Goal: Task Accomplishment & Management: Use online tool/utility

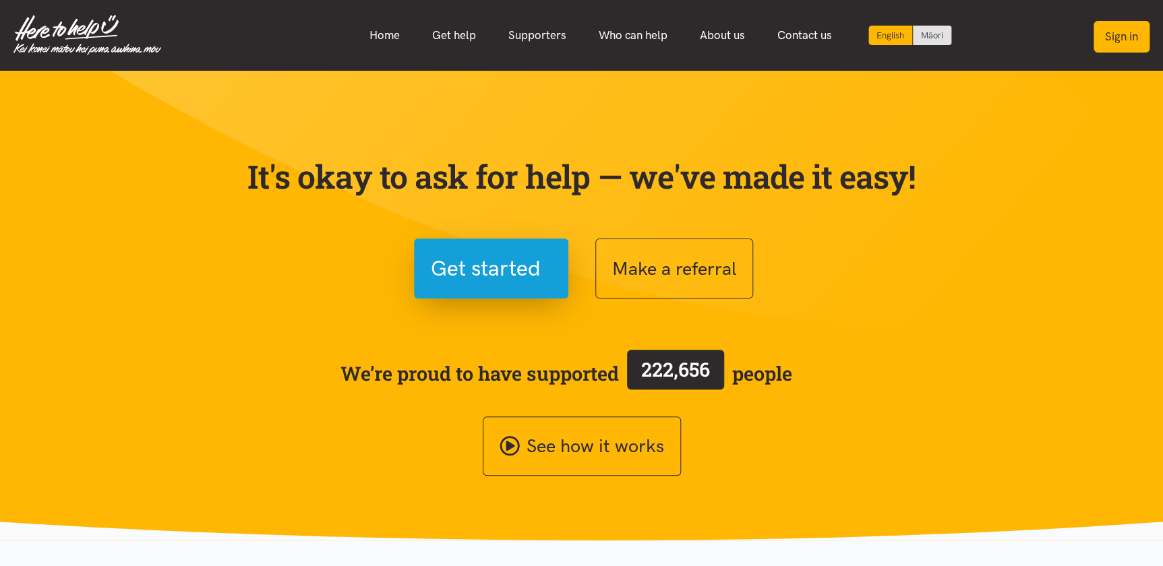
click at [1121, 34] on button "Sign in" at bounding box center [1122, 37] width 56 height 32
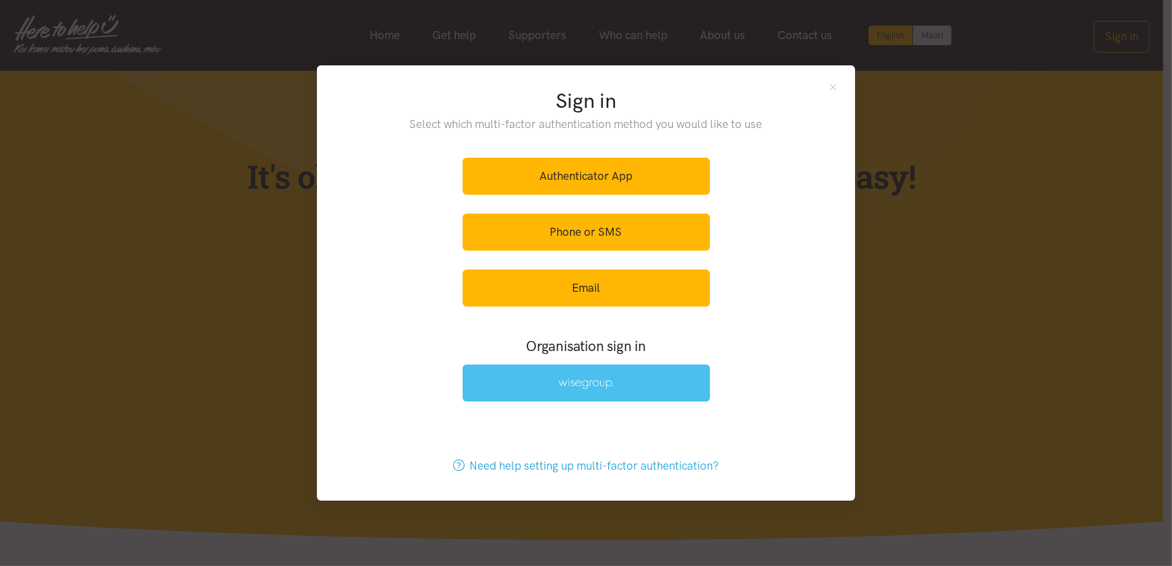
click at [580, 384] on img at bounding box center [585, 383] width 55 height 11
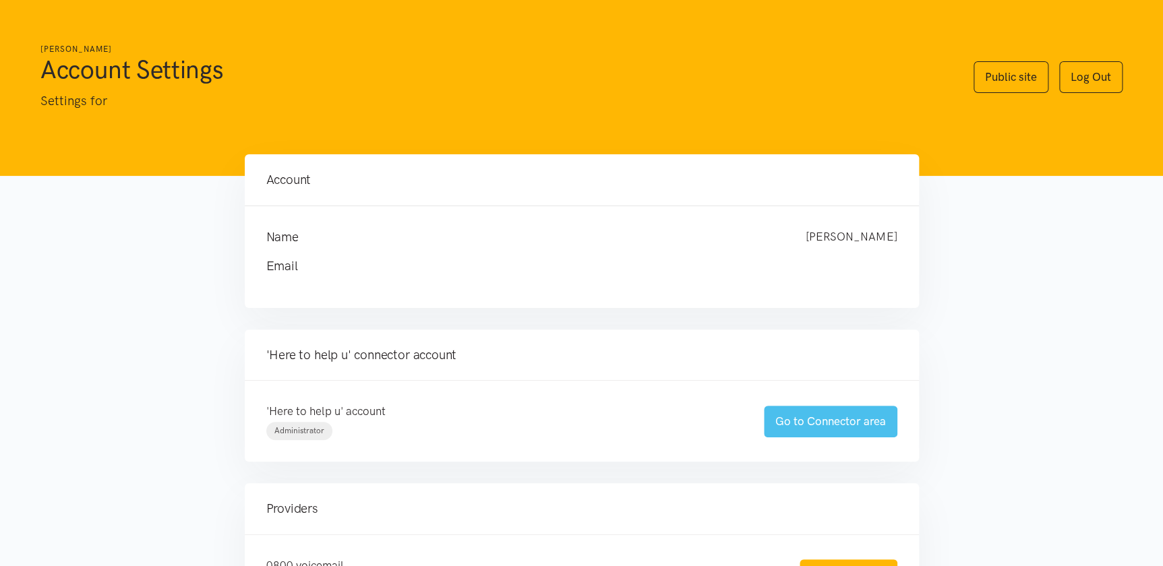
click at [849, 412] on link "Go to Connector area" at bounding box center [830, 422] width 133 height 32
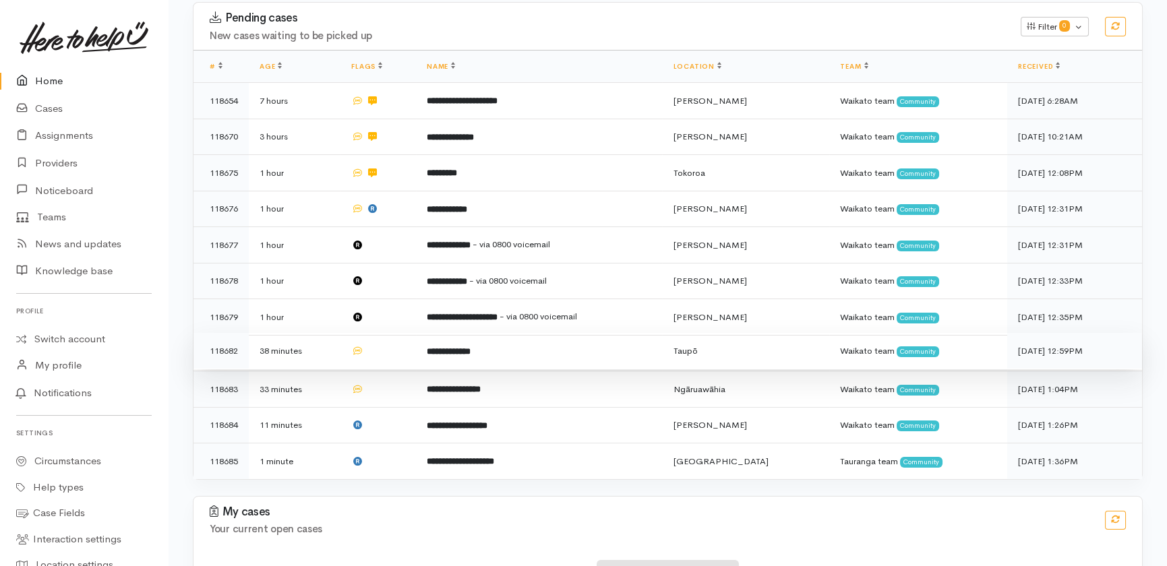
scroll to position [280, 0]
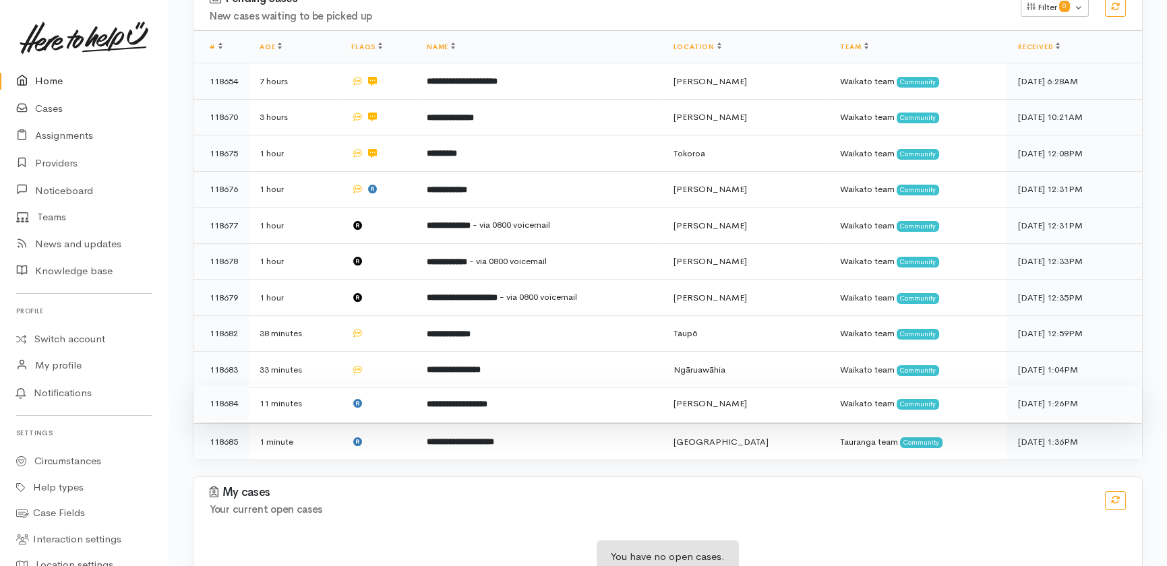
click at [400, 386] on td at bounding box center [378, 404] width 76 height 36
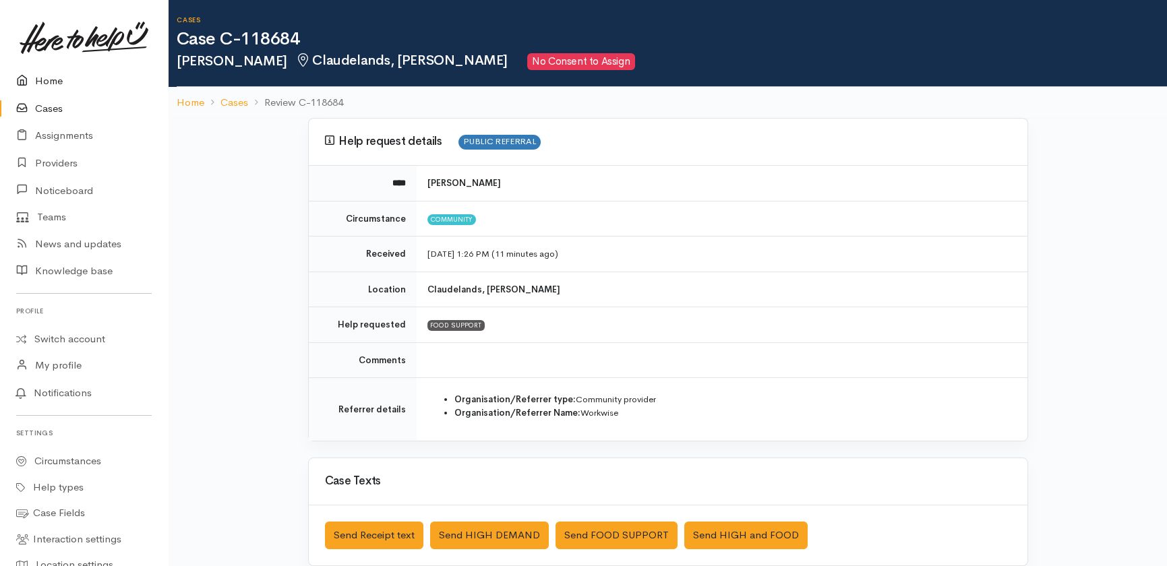
click at [48, 81] on link "Home" at bounding box center [84, 81] width 168 height 28
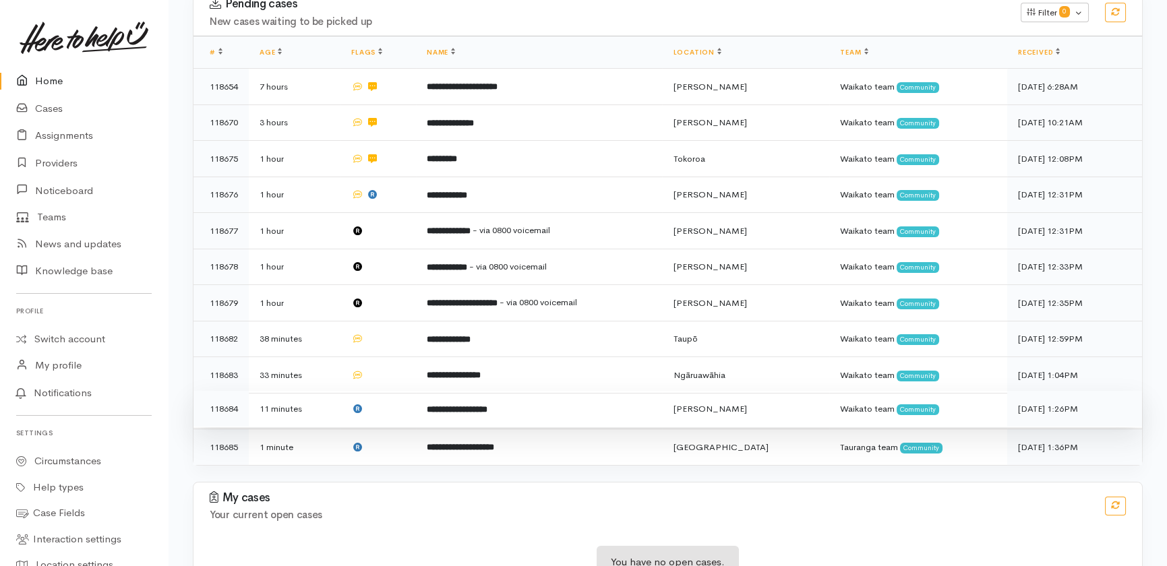
scroll to position [280, 0]
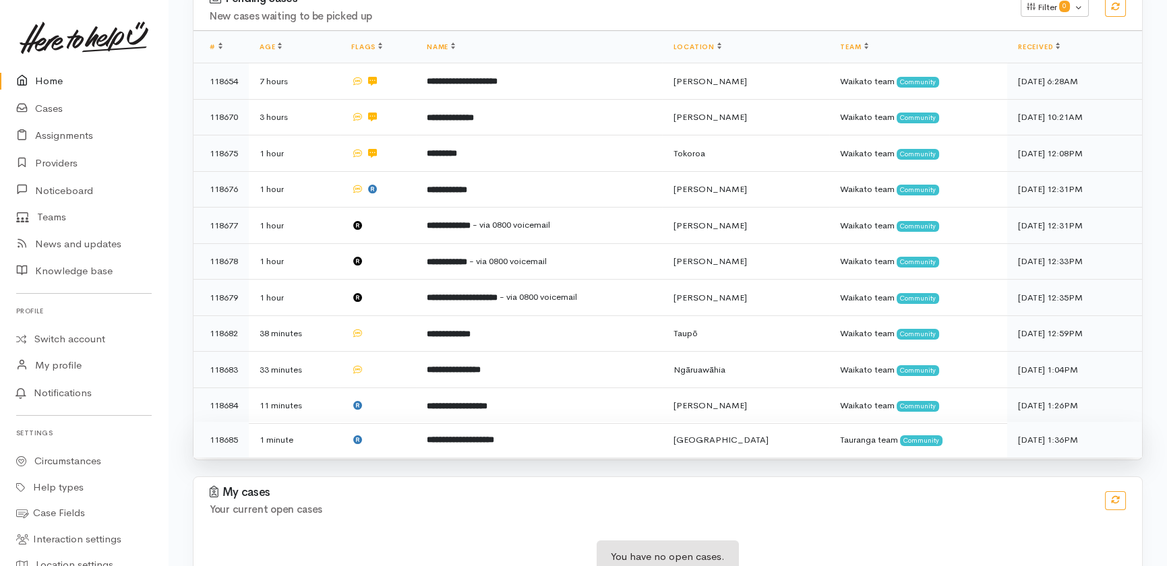
click at [394, 422] on td at bounding box center [378, 440] width 76 height 36
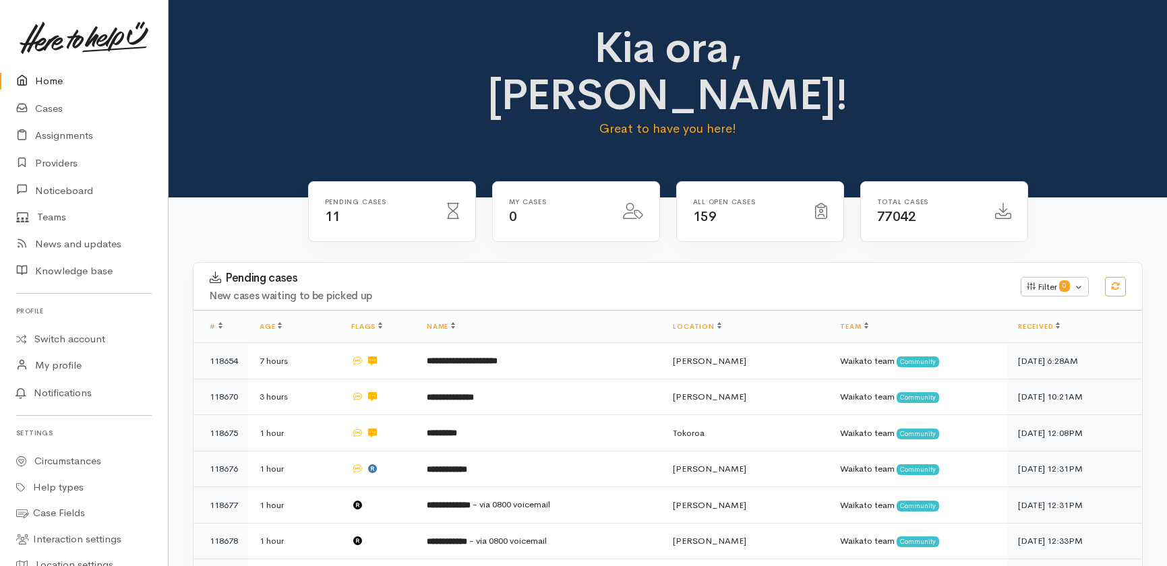
scroll to position [280, 0]
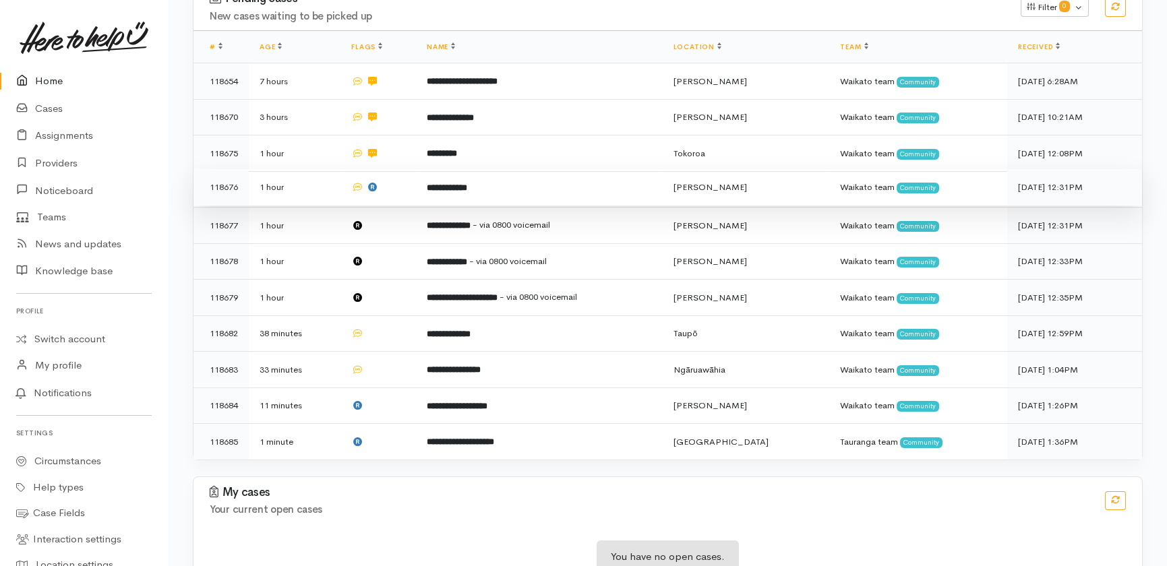
click at [465, 183] on b "**********" at bounding box center [447, 187] width 40 height 9
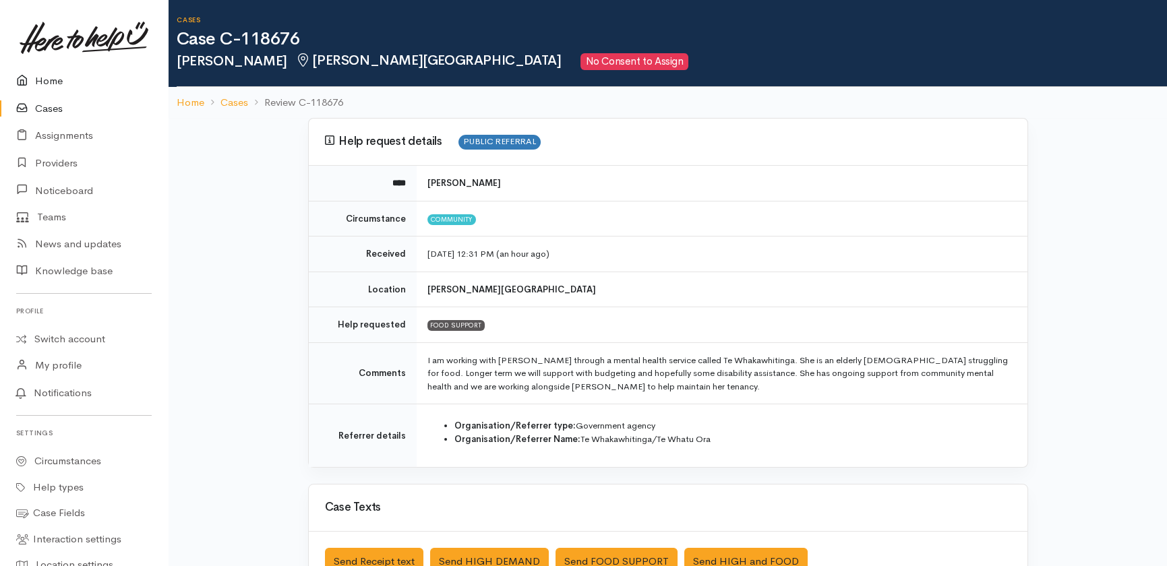
click at [46, 80] on link "Home" at bounding box center [84, 81] width 168 height 28
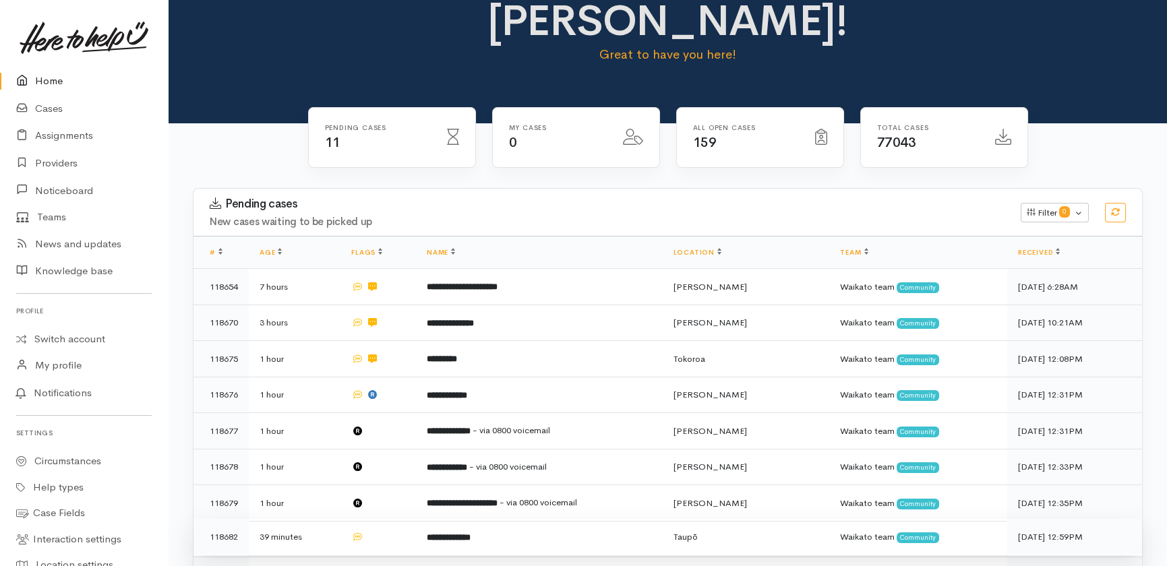
scroll to position [183, 0]
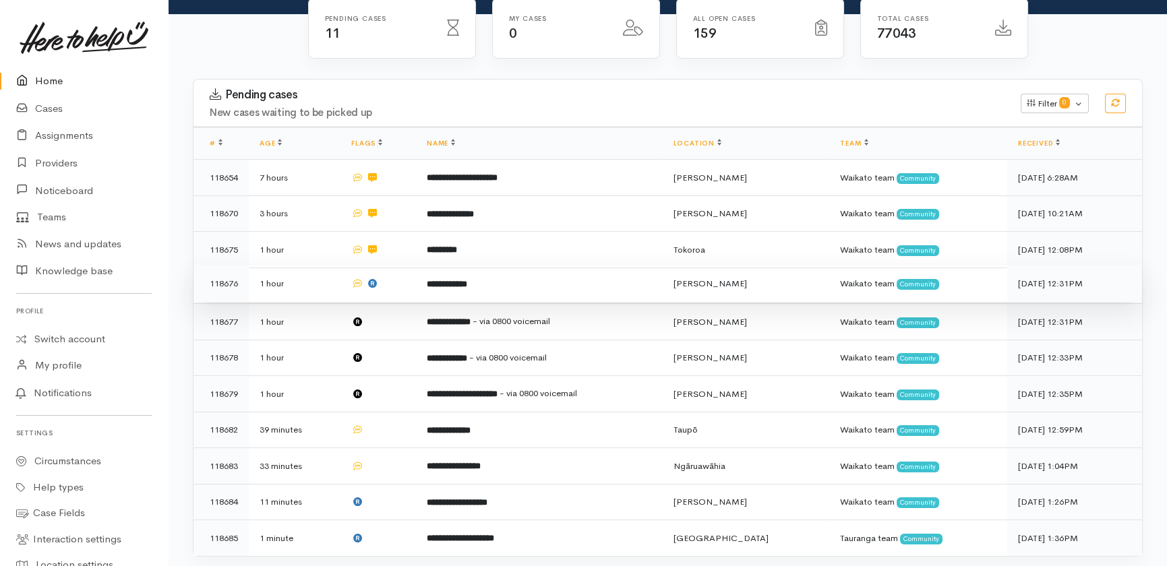
click at [401, 266] on td at bounding box center [378, 284] width 76 height 36
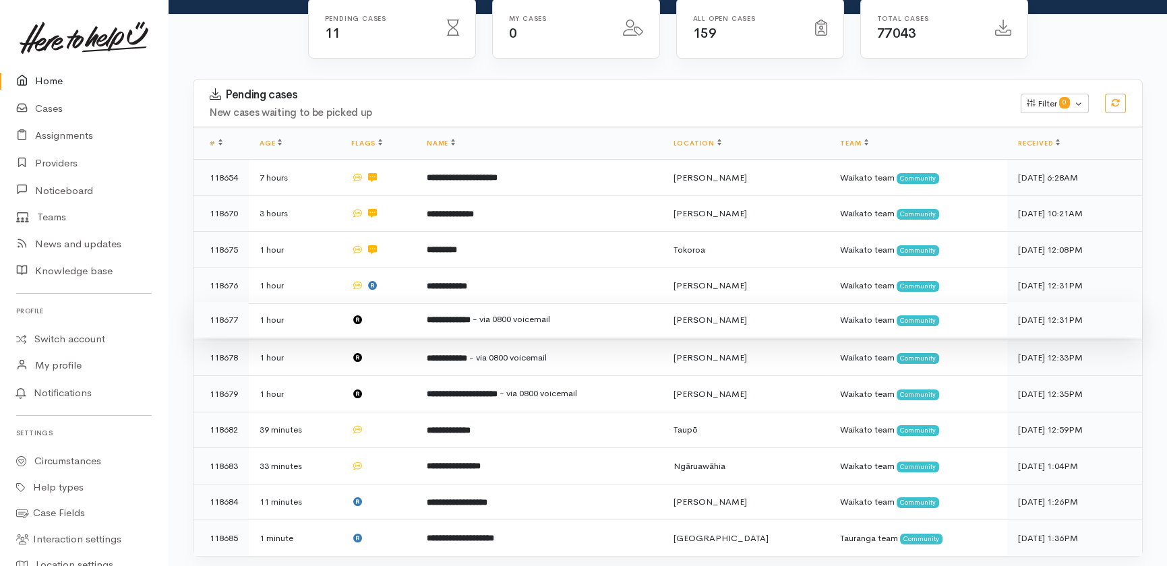
click at [403, 302] on td at bounding box center [378, 320] width 76 height 36
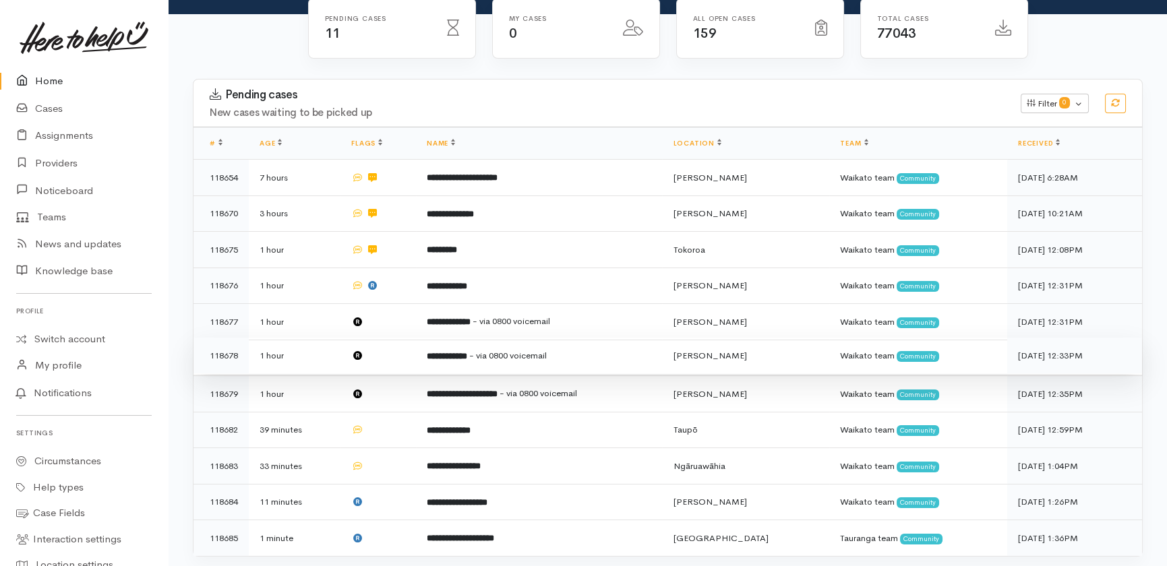
click at [402, 338] on td at bounding box center [378, 356] width 76 height 36
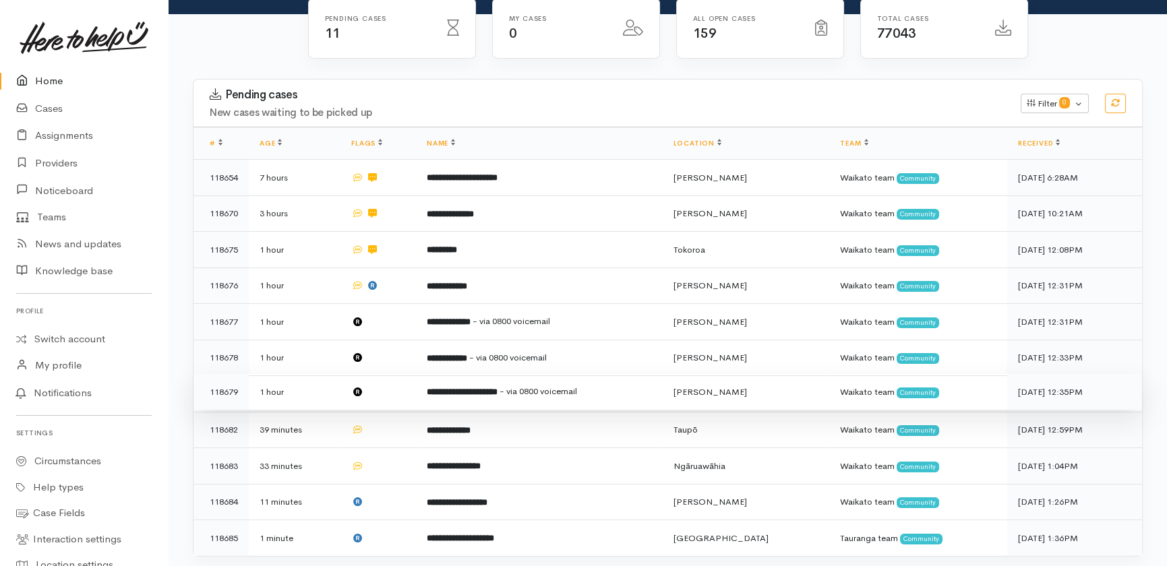
click at [398, 374] on td at bounding box center [378, 392] width 76 height 36
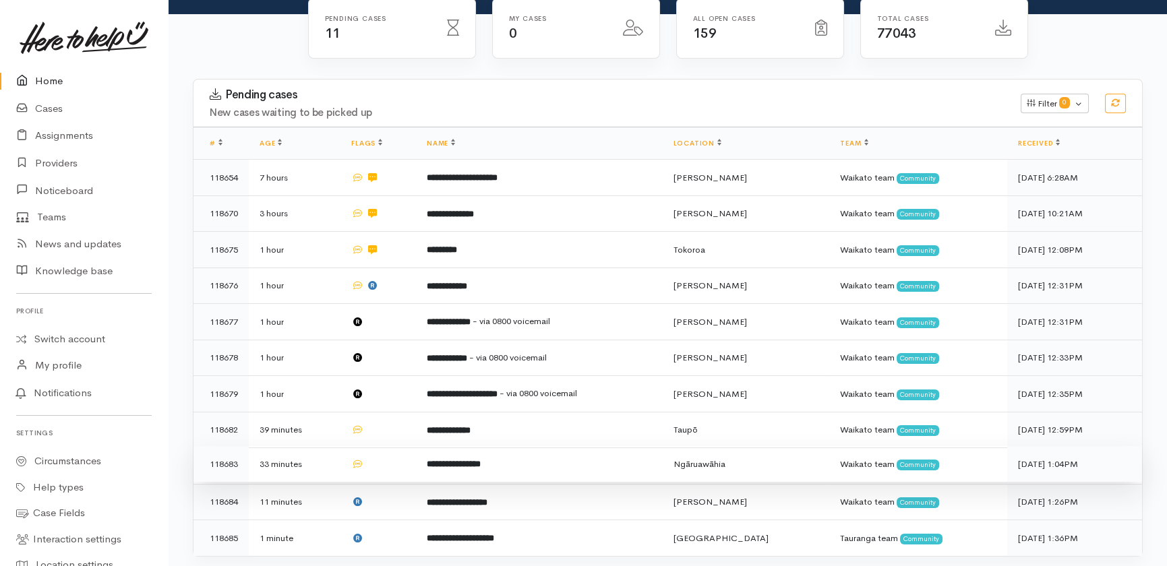
drag, startPoint x: 394, startPoint y: 378, endPoint x: 400, endPoint y: 399, distance: 21.6
click at [394, 412] on td at bounding box center [378, 430] width 76 height 36
click at [391, 446] on td at bounding box center [378, 464] width 76 height 36
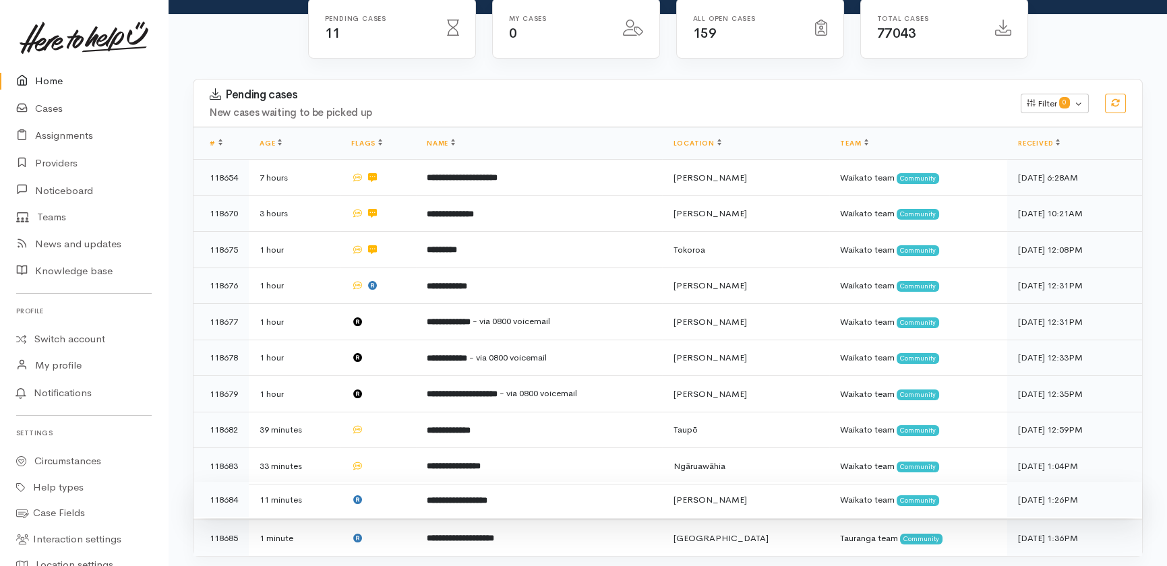
drag, startPoint x: 391, startPoint y: 451, endPoint x: 395, endPoint y: 460, distance: 9.7
click at [392, 482] on td at bounding box center [378, 500] width 76 height 36
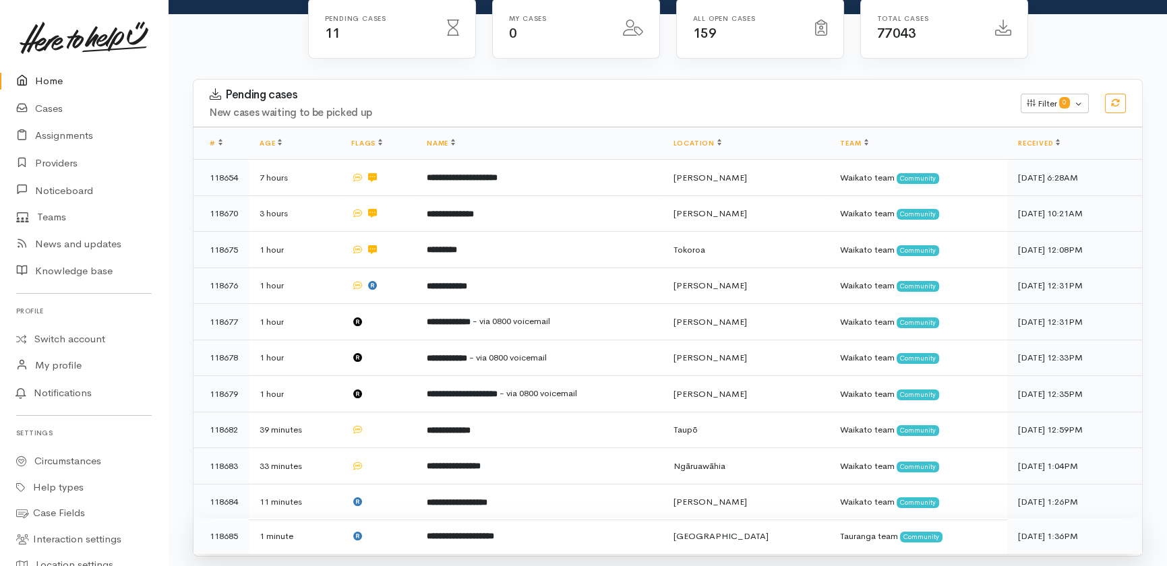
click at [389, 518] on td at bounding box center [378, 536] width 76 height 36
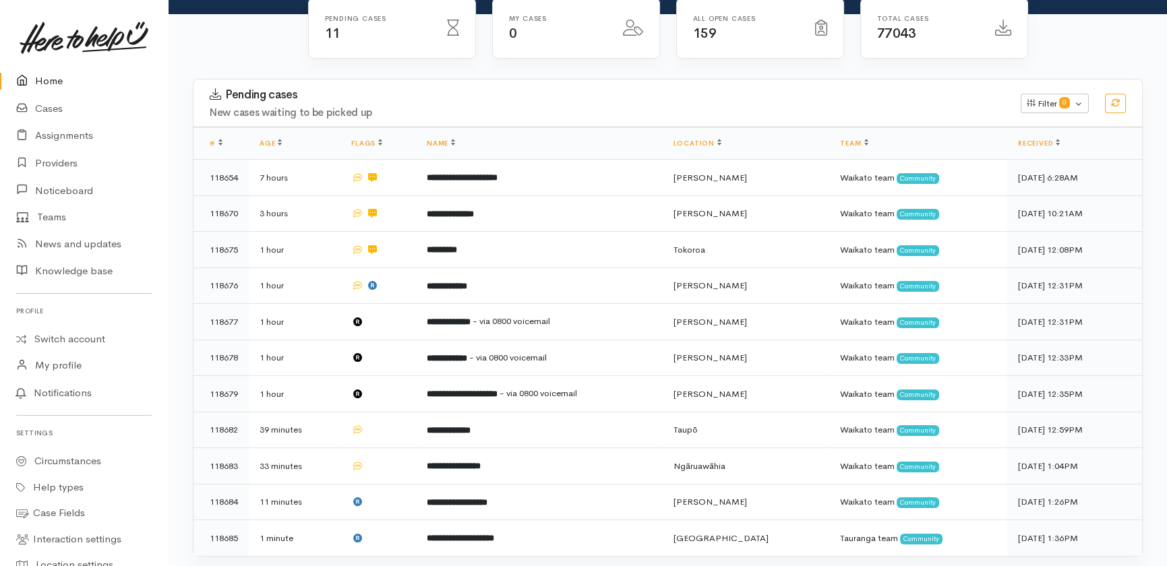
click at [32, 79] on icon at bounding box center [25, 81] width 19 height 17
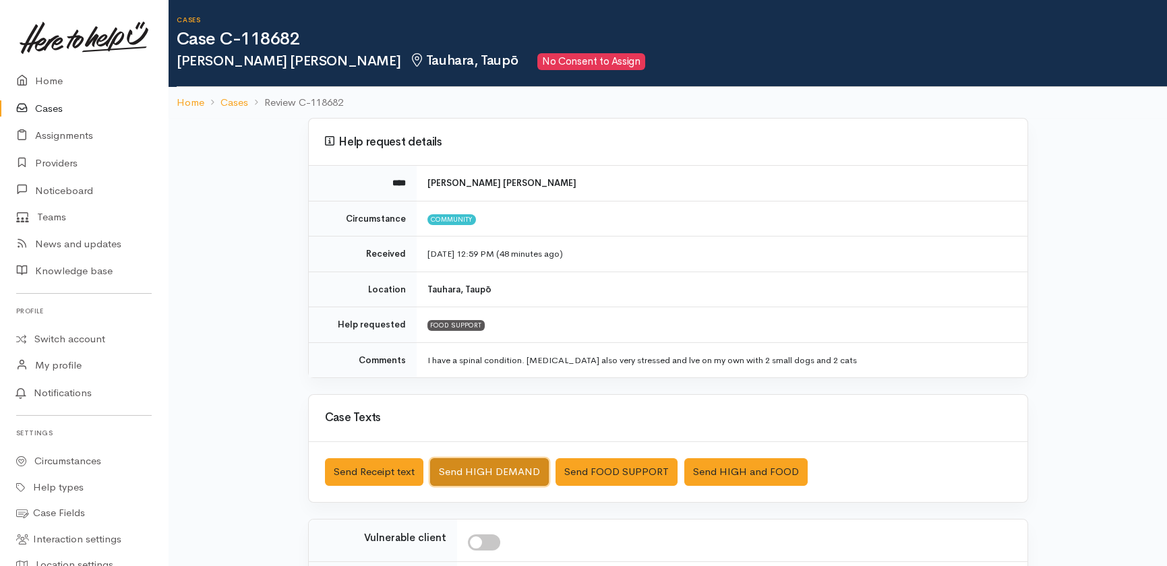
click at [500, 473] on button "Send HIGH DEMAND" at bounding box center [489, 472] width 119 height 28
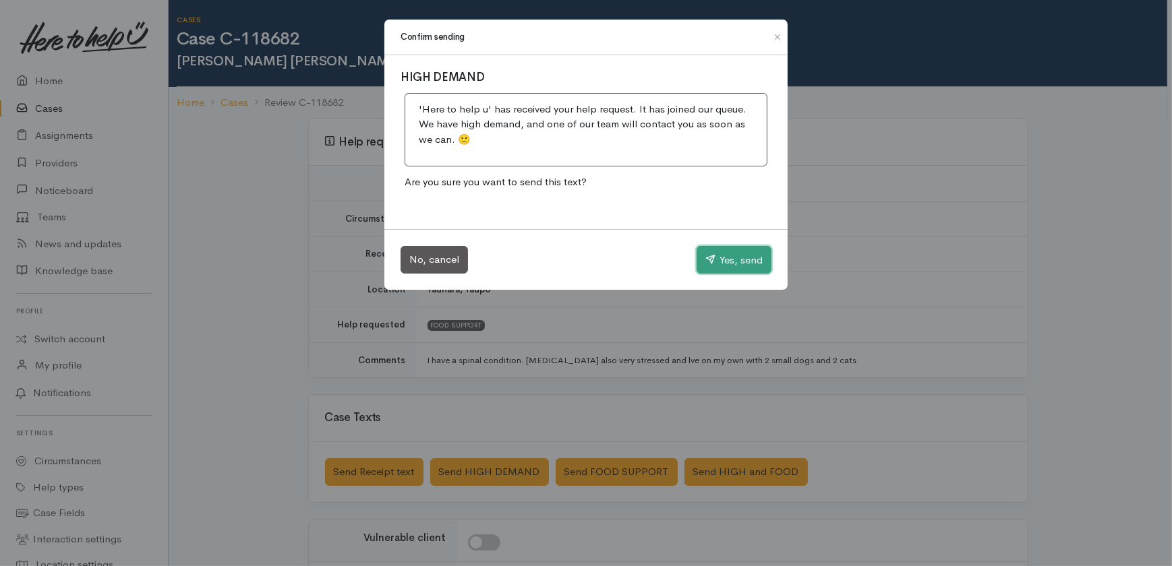
click at [732, 262] on button "Yes, send" at bounding box center [733, 260] width 75 height 28
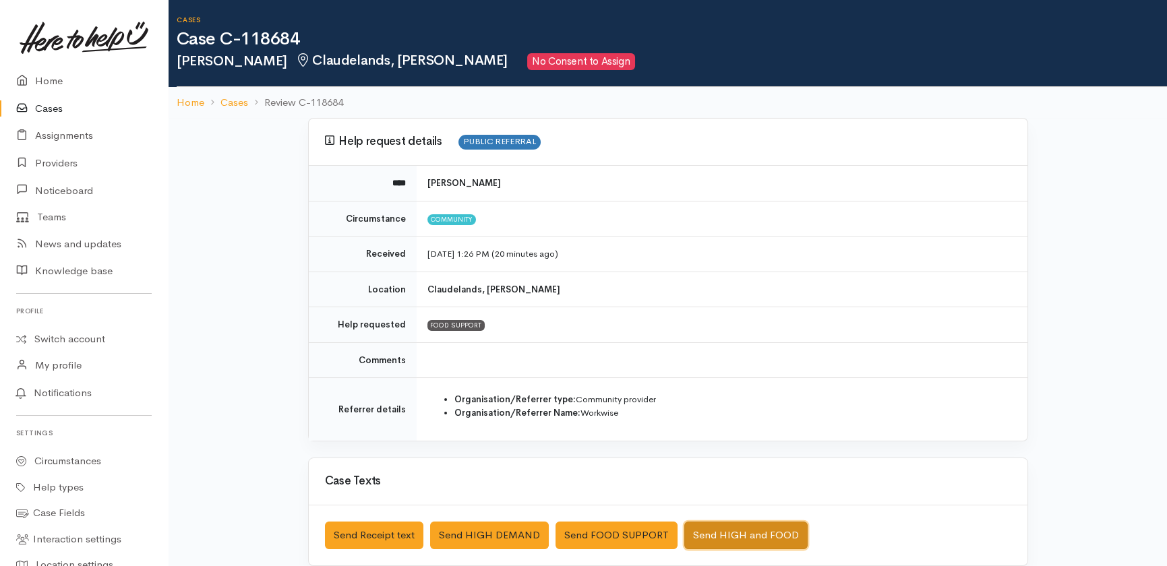
click at [748, 537] on button "Send HIGH and FOOD" at bounding box center [745, 536] width 123 height 28
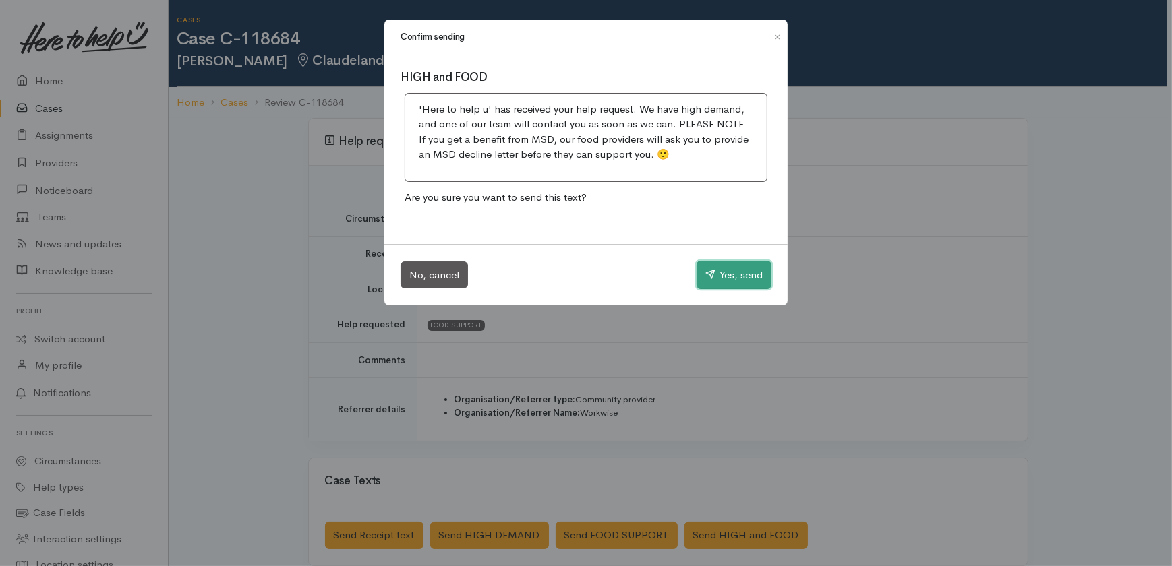
click at [750, 270] on button "Yes, send" at bounding box center [733, 275] width 75 height 28
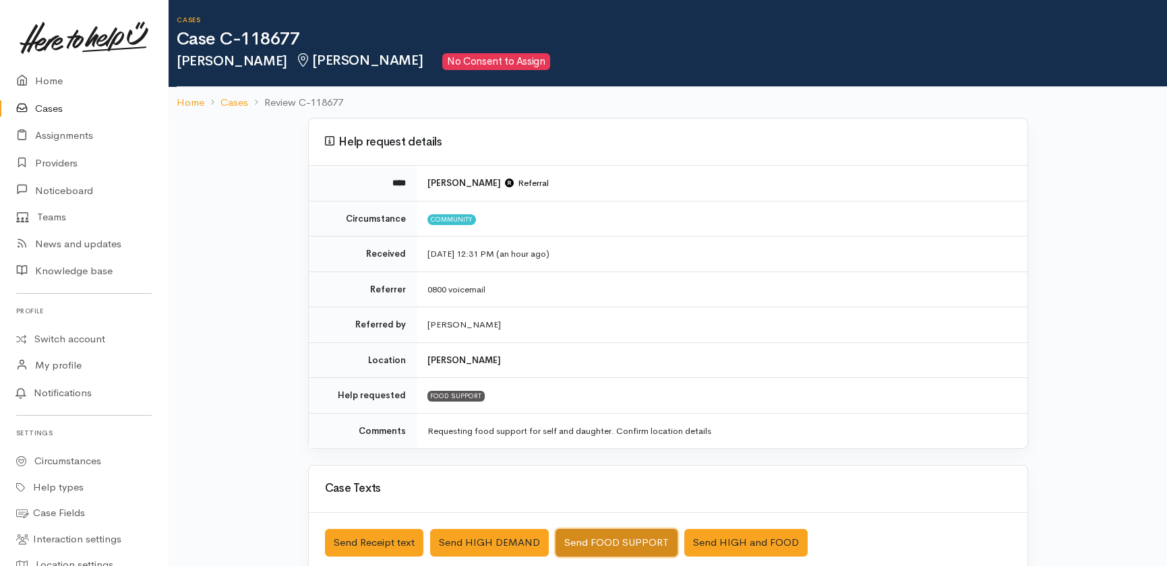
click at [620, 538] on button "Send FOOD SUPPORT" at bounding box center [617, 543] width 122 height 28
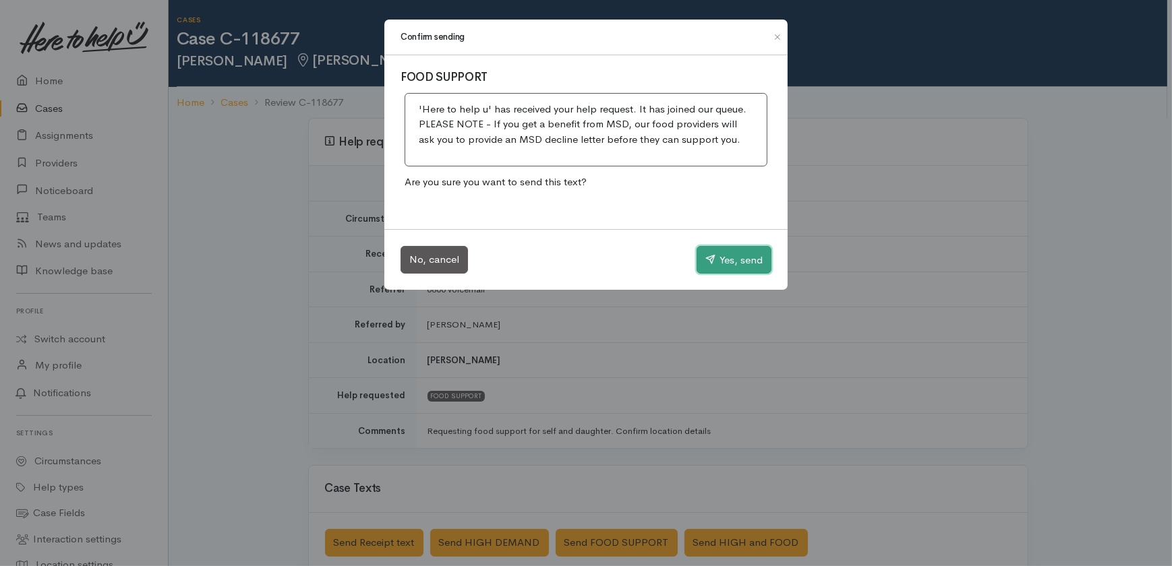
click at [738, 258] on button "Yes, send" at bounding box center [733, 260] width 75 height 28
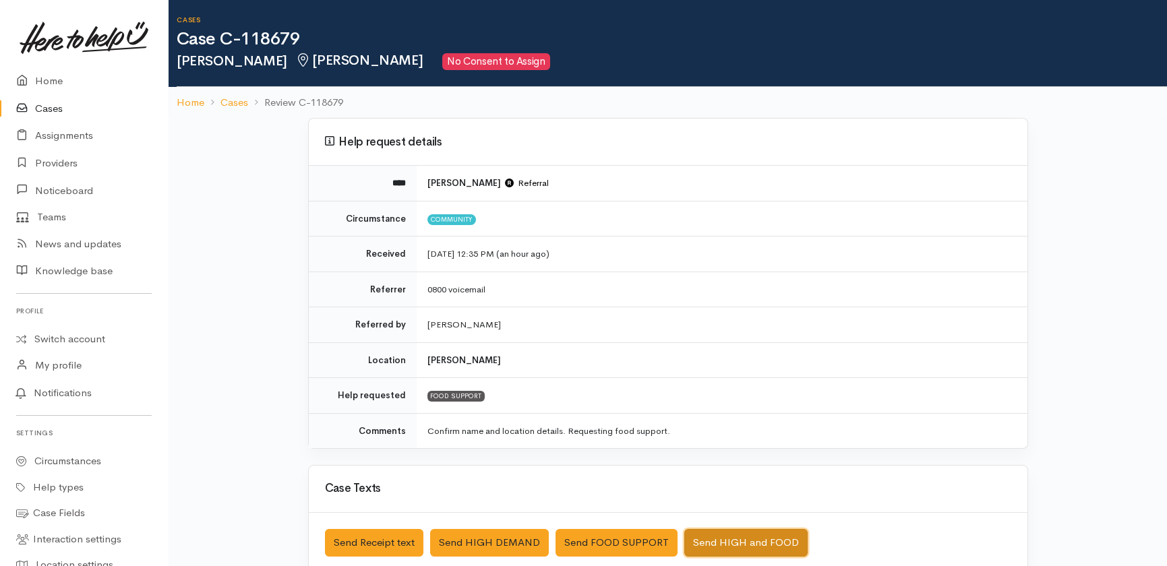
click at [730, 542] on button "Send HIGH and FOOD" at bounding box center [745, 543] width 123 height 28
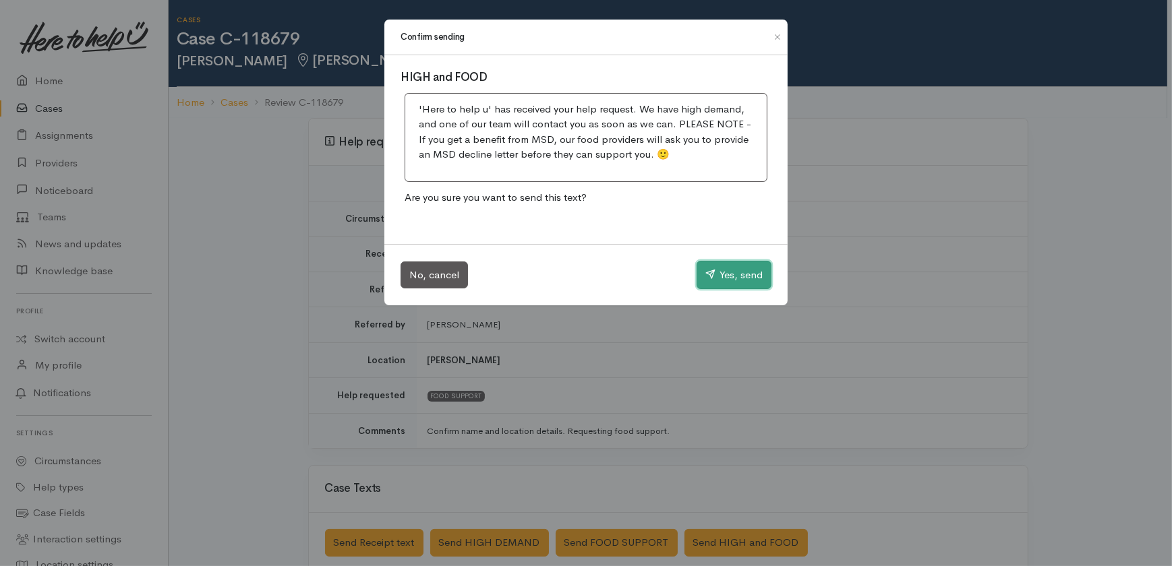
click at [728, 274] on button "Yes, send" at bounding box center [733, 275] width 75 height 28
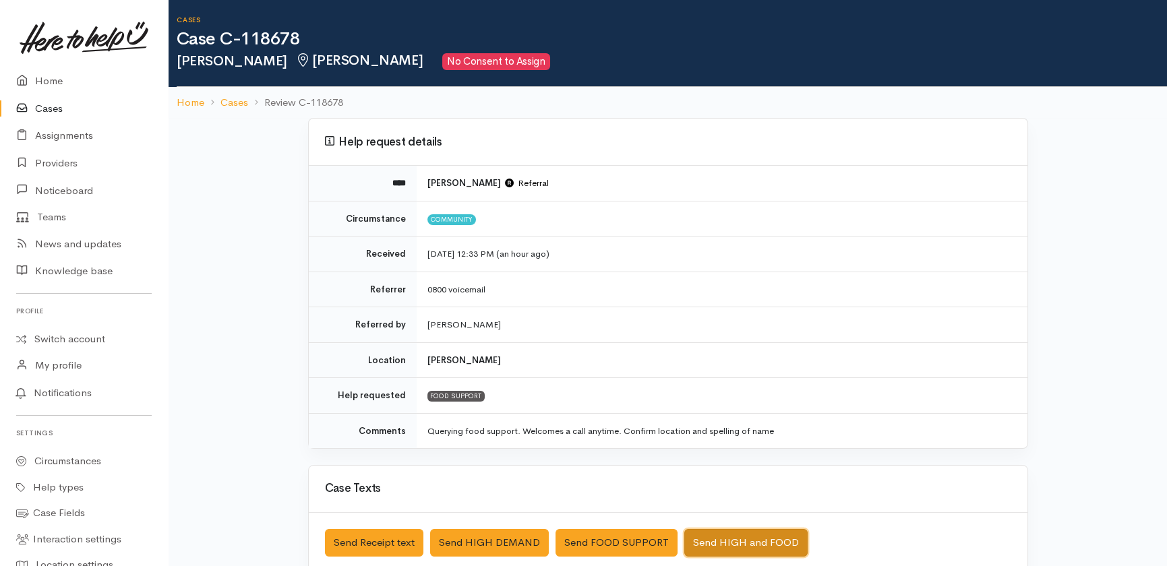
click at [716, 547] on button "Send HIGH and FOOD" at bounding box center [745, 543] width 123 height 28
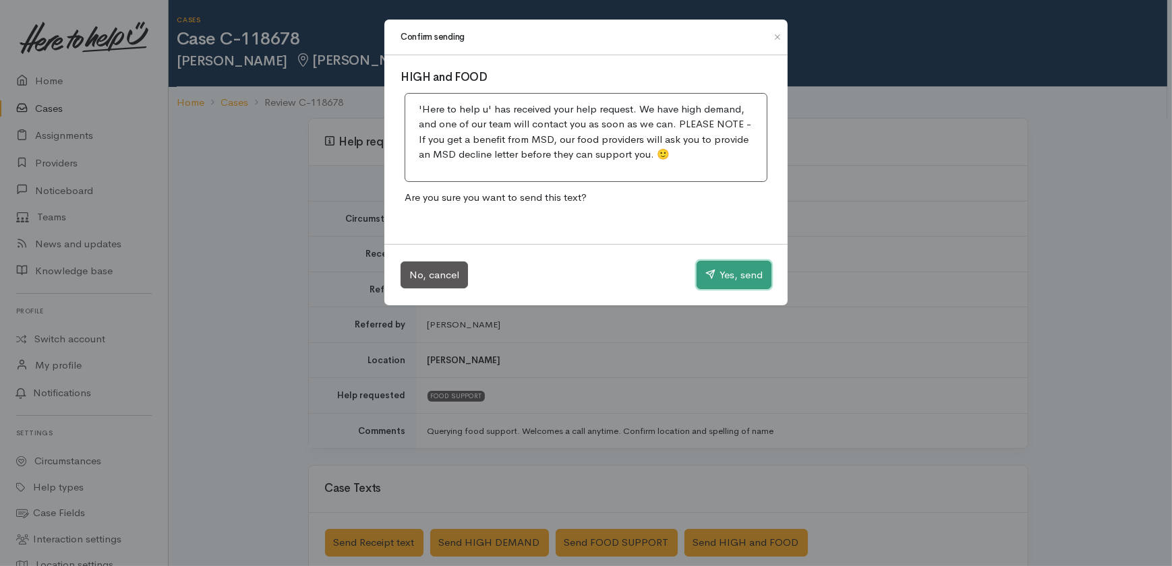
click at [738, 272] on button "Yes, send" at bounding box center [733, 275] width 75 height 28
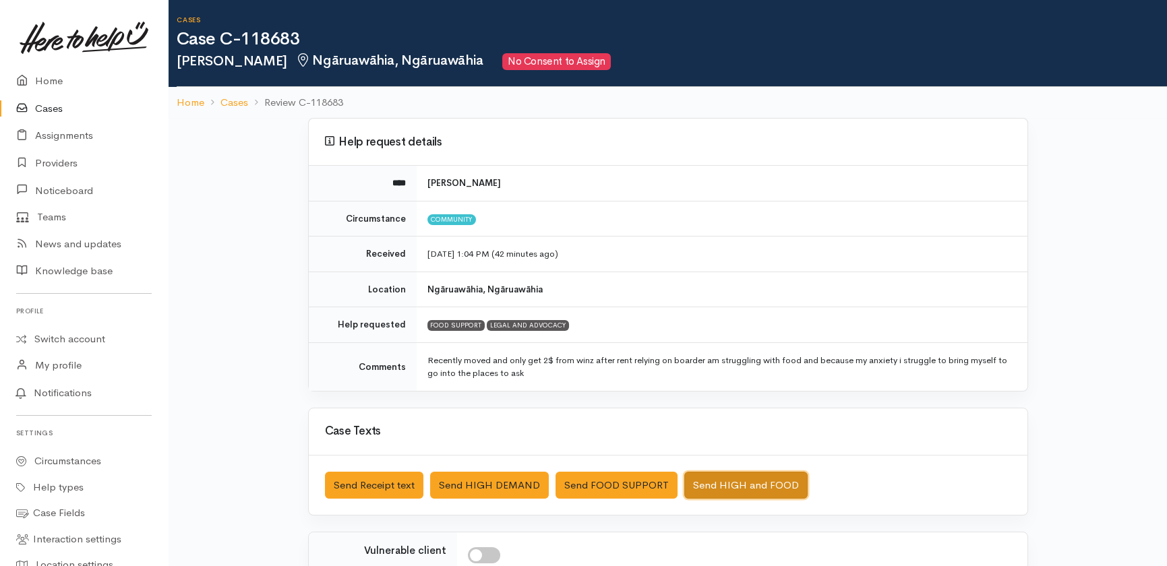
click at [717, 482] on button "Send HIGH and FOOD" at bounding box center [745, 486] width 123 height 28
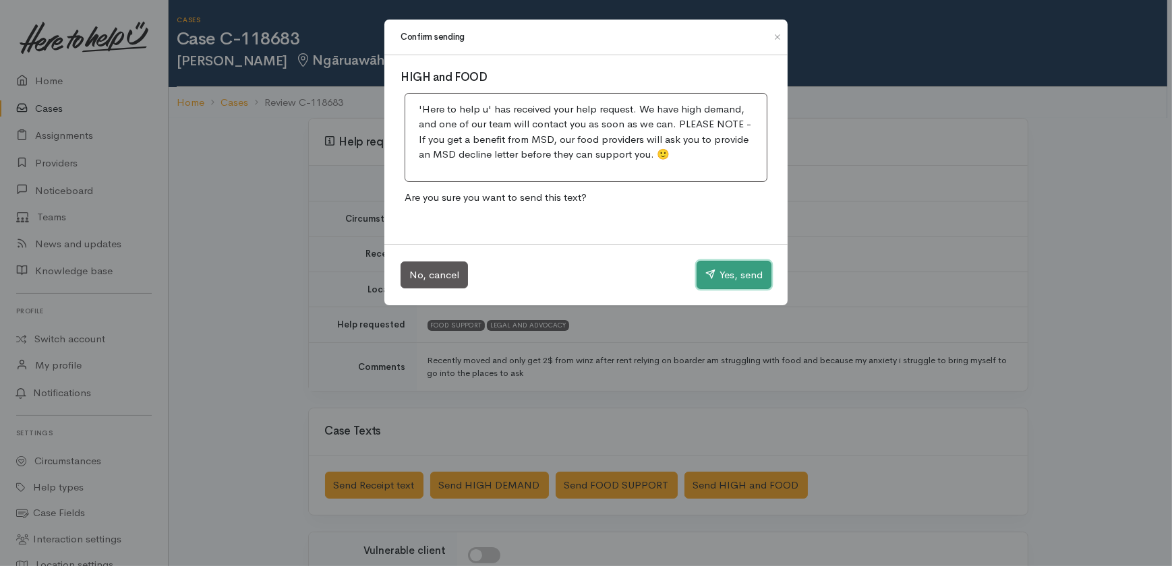
drag, startPoint x: 727, startPoint y: 268, endPoint x: 744, endPoint y: 254, distance: 21.5
click at [729, 270] on button "Yes, send" at bounding box center [733, 275] width 75 height 28
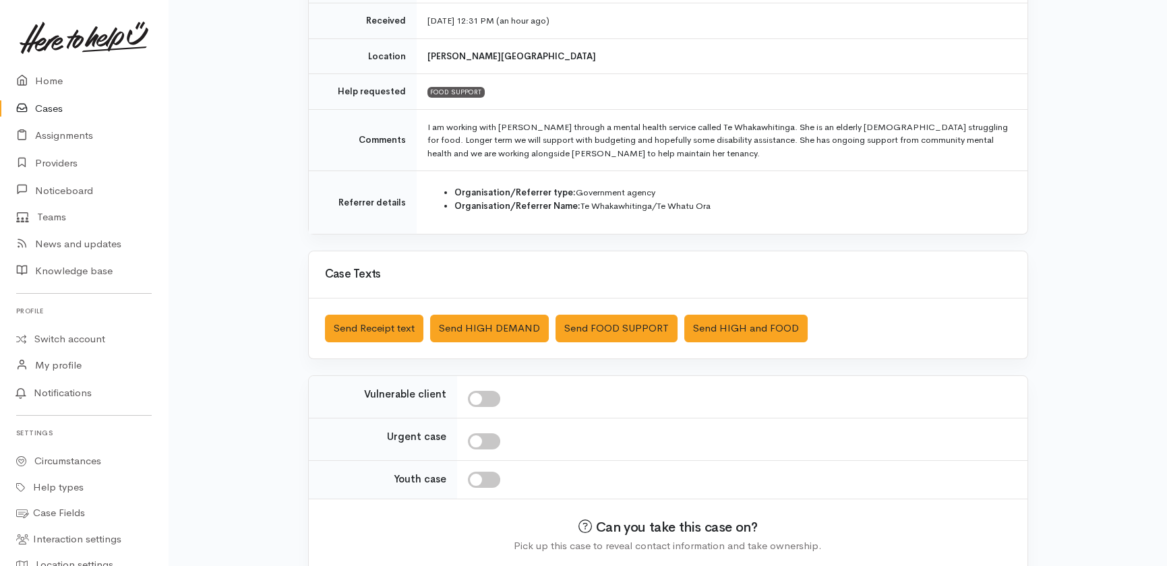
scroll to position [245, 0]
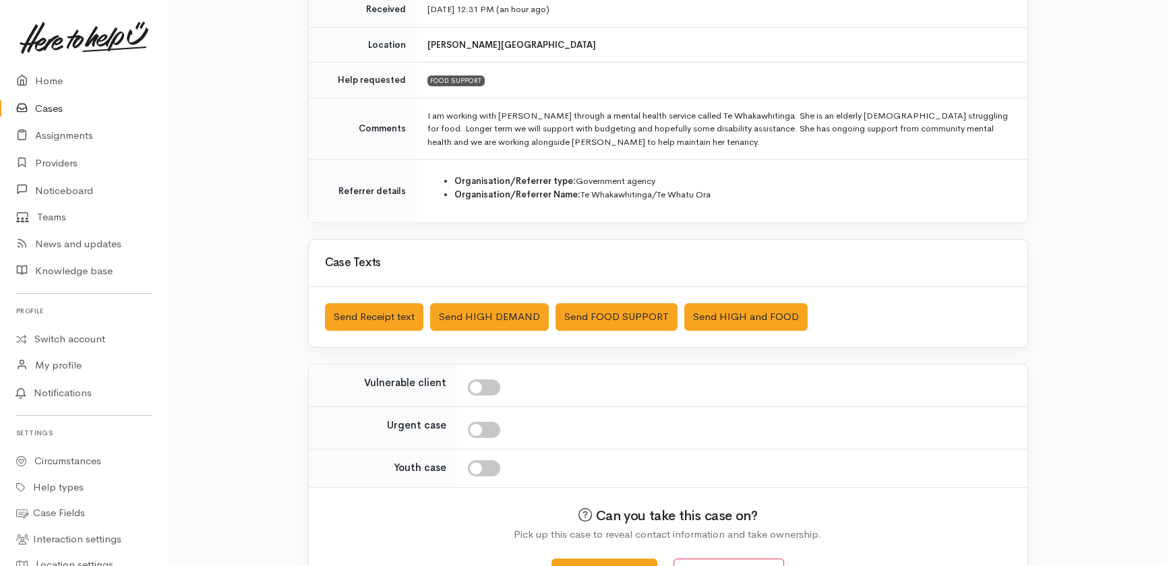
click at [491, 380] on input "checkbox" at bounding box center [484, 388] width 32 height 16
checkbox input "true"
click at [384, 315] on button "Send Receipt text" at bounding box center [374, 317] width 98 height 28
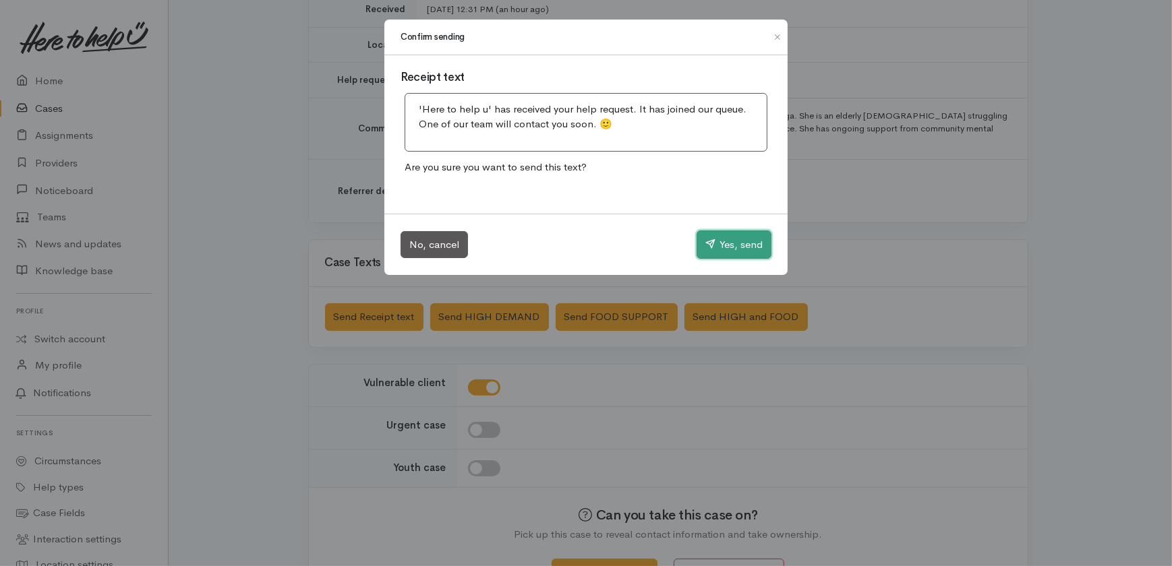
click at [738, 241] on button "Yes, send" at bounding box center [733, 245] width 75 height 28
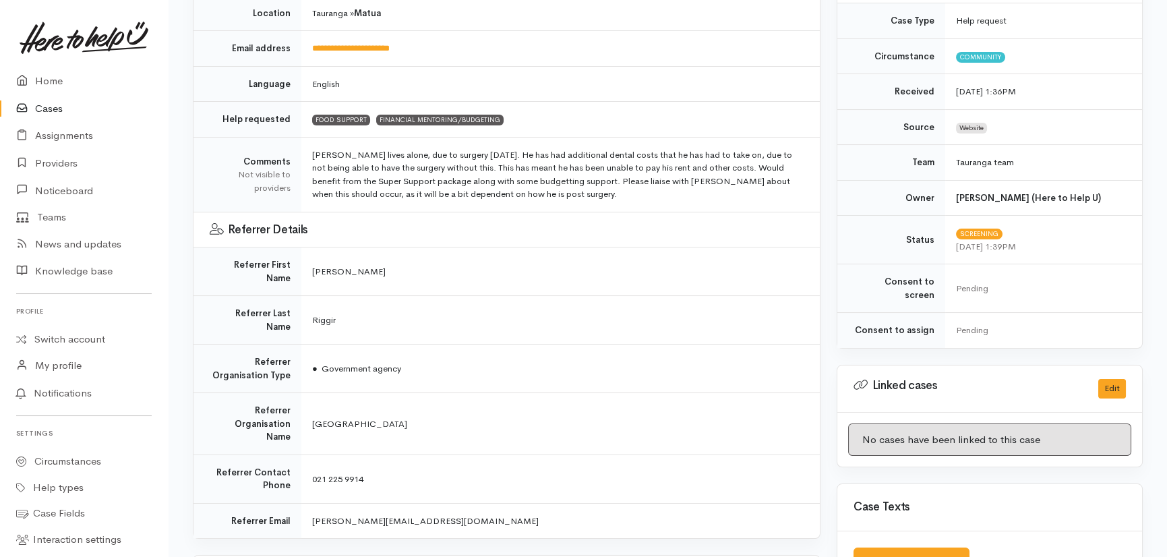
scroll to position [306, 0]
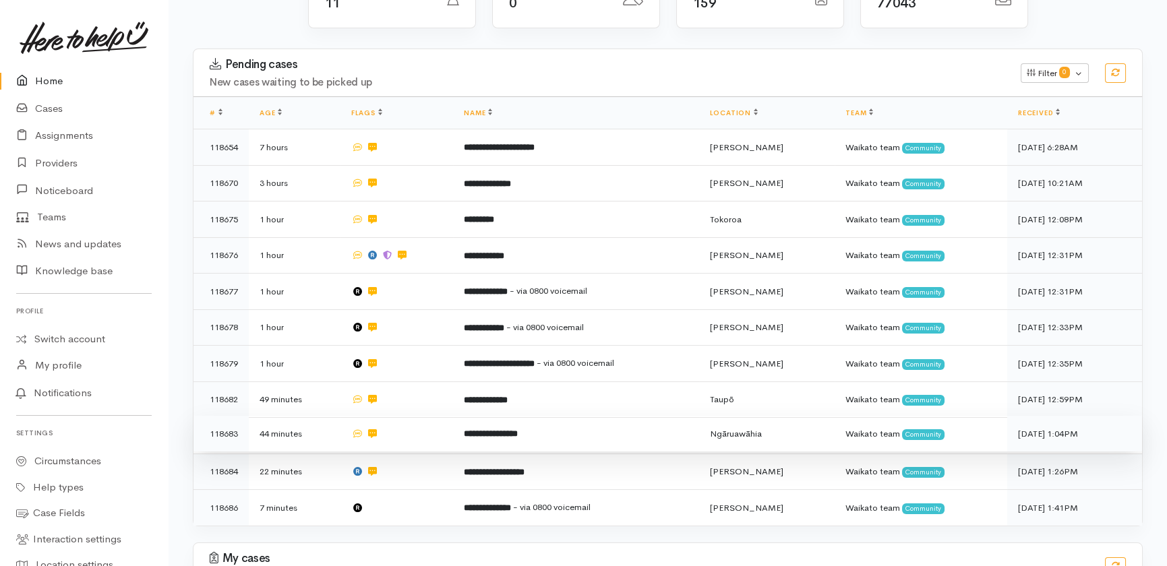
scroll to position [280, 0]
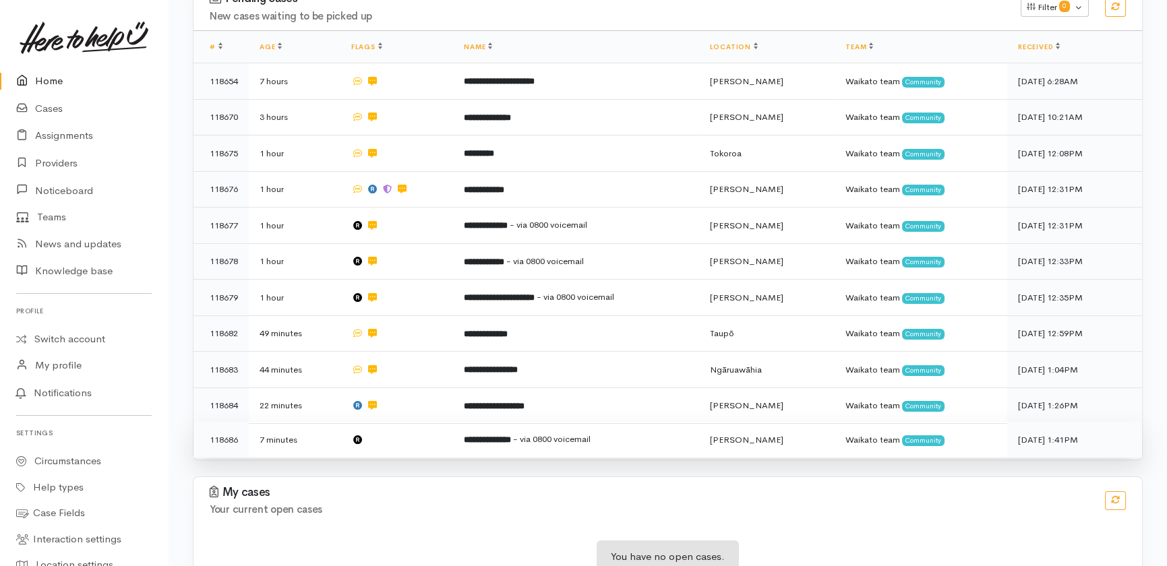
click at [404, 422] on td at bounding box center [396, 440] width 113 height 36
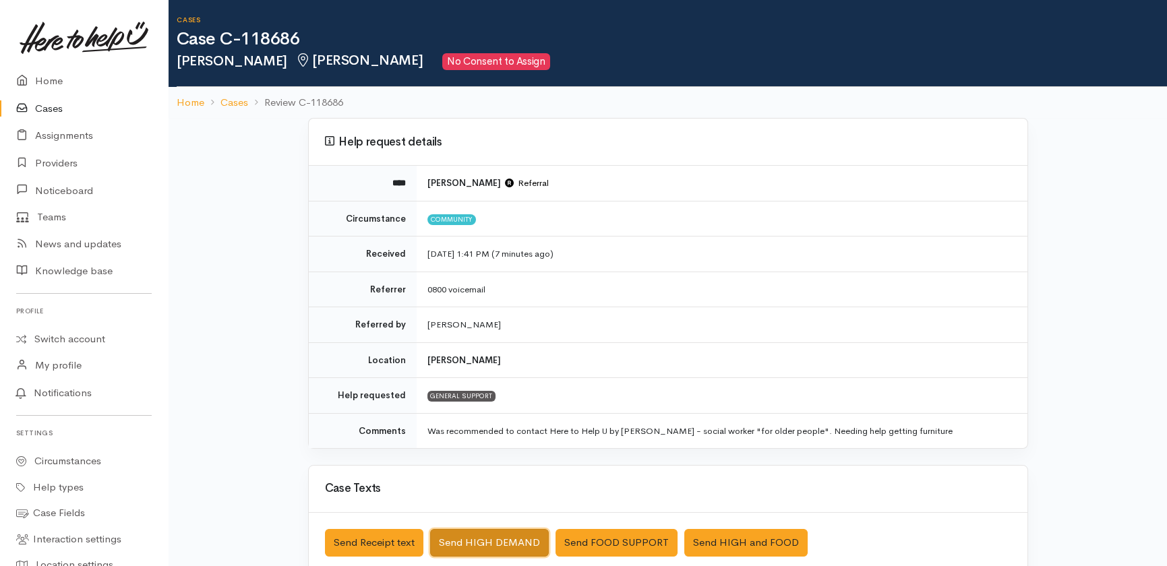
click at [479, 543] on button "Send HIGH DEMAND" at bounding box center [489, 543] width 119 height 28
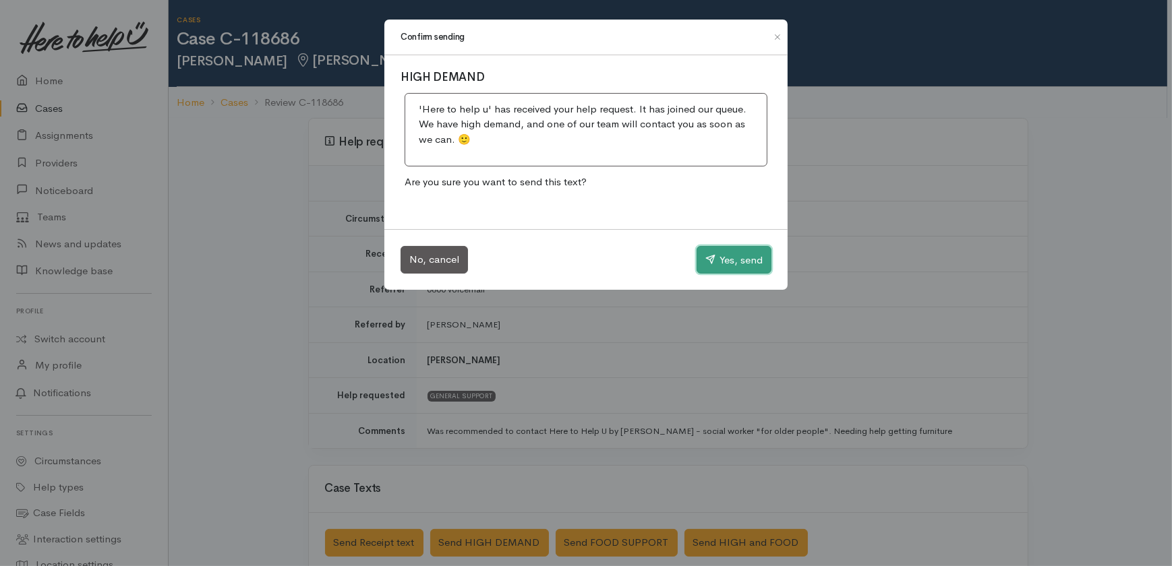
click at [746, 259] on button "Yes, send" at bounding box center [733, 260] width 75 height 28
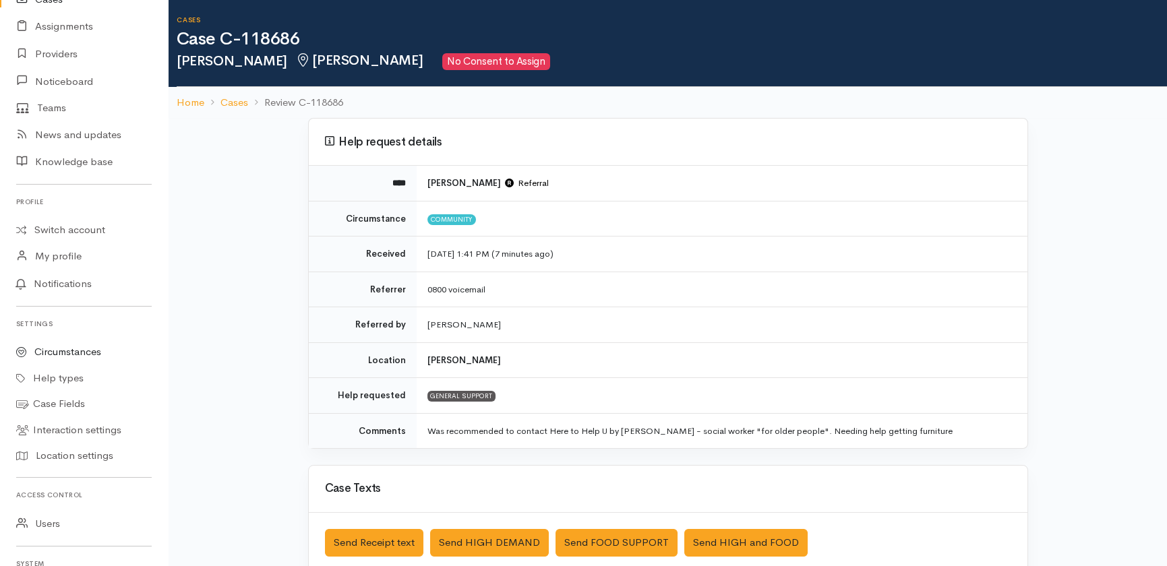
scroll to position [282, 0]
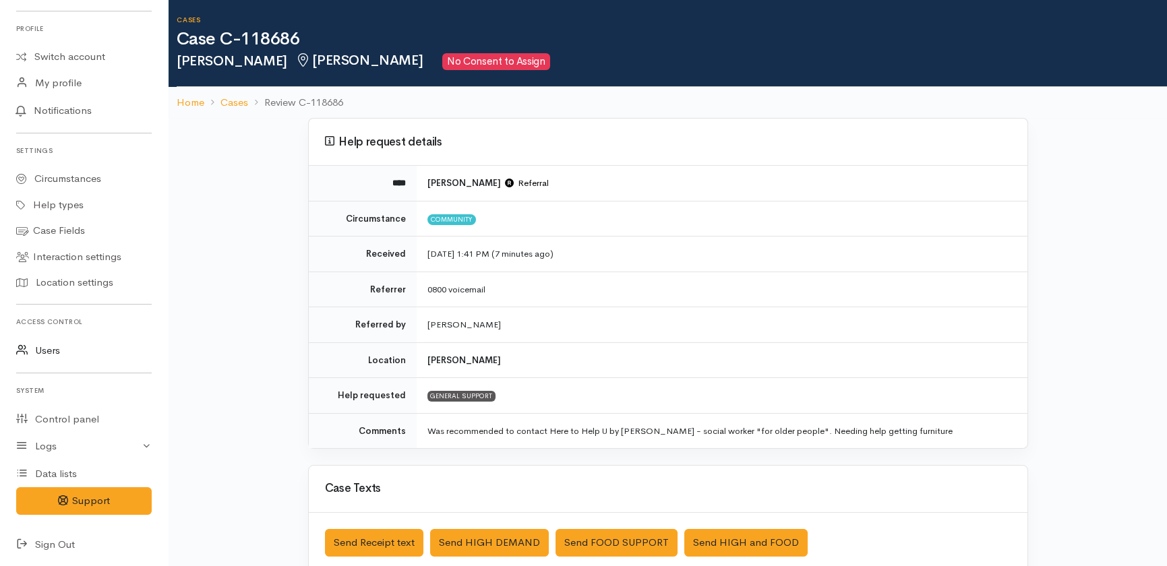
click at [55, 351] on link "Users" at bounding box center [84, 351] width 168 height 28
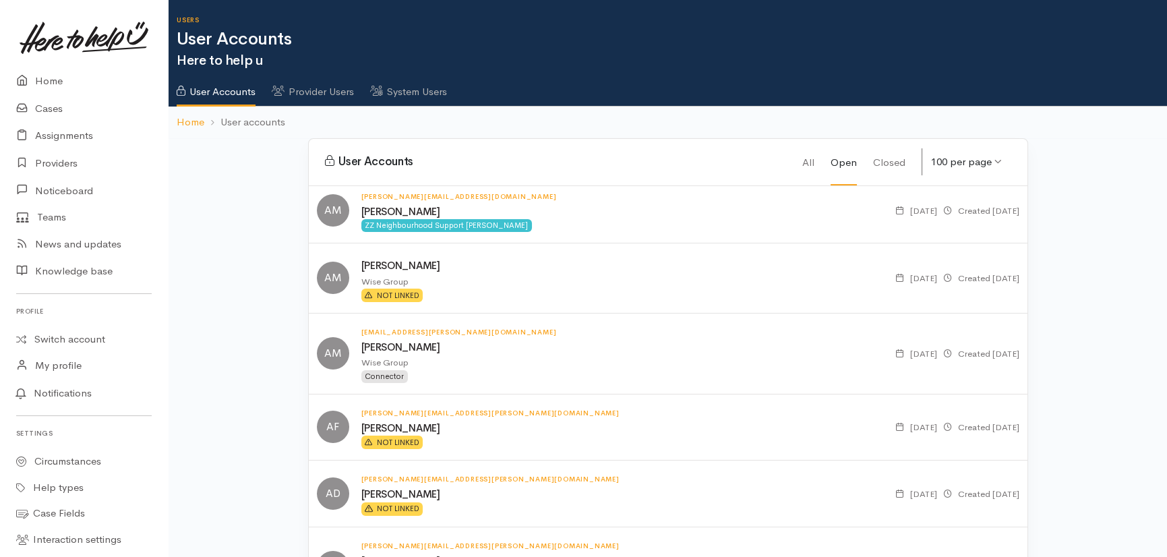
click at [413, 92] on link "System Users" at bounding box center [408, 87] width 77 height 38
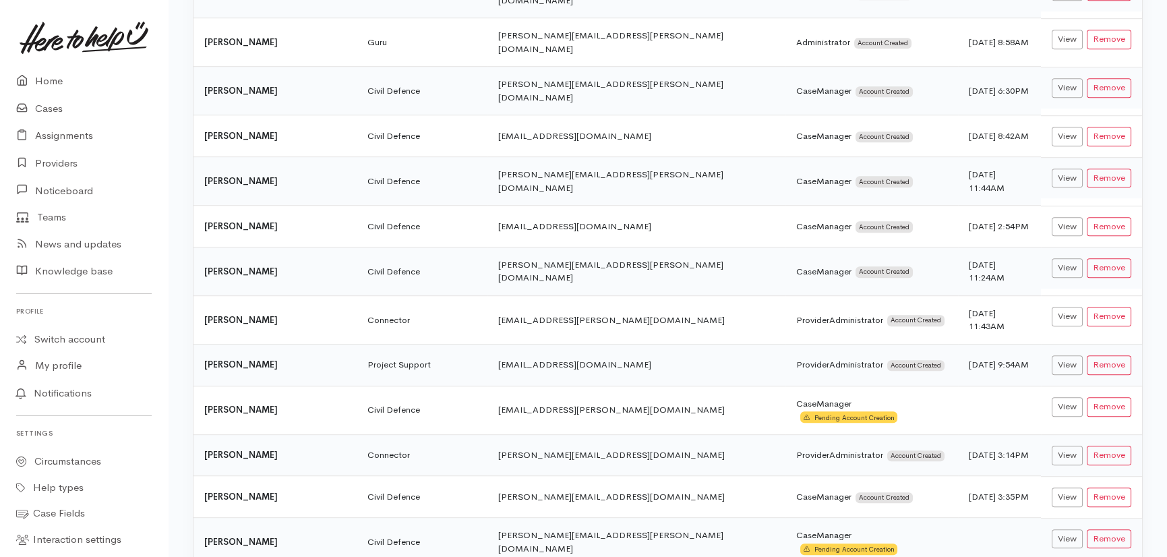
scroll to position [2390, 0]
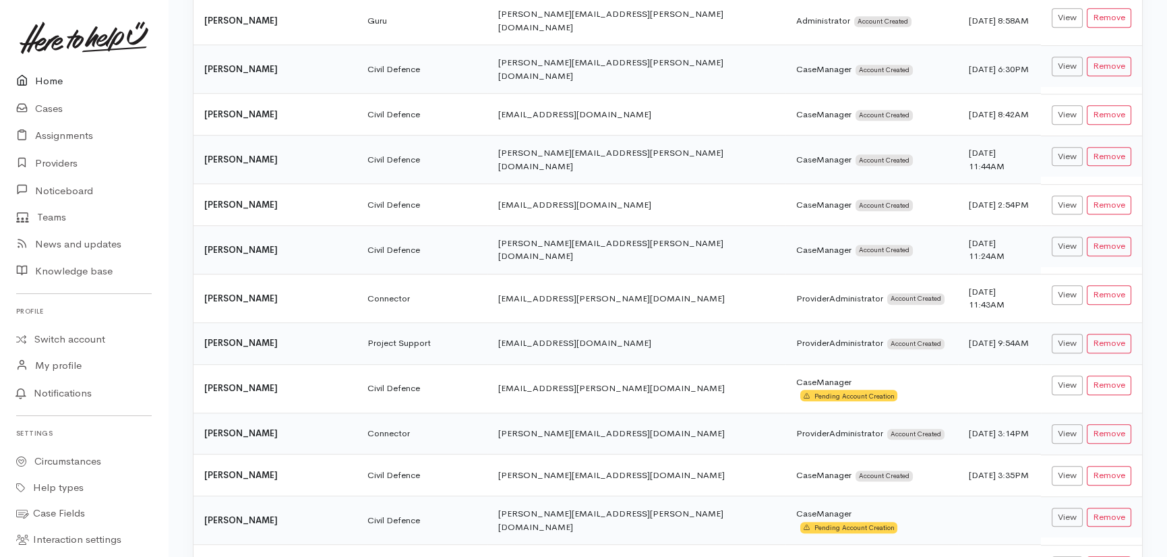
click at [54, 80] on link "Home" at bounding box center [84, 81] width 168 height 28
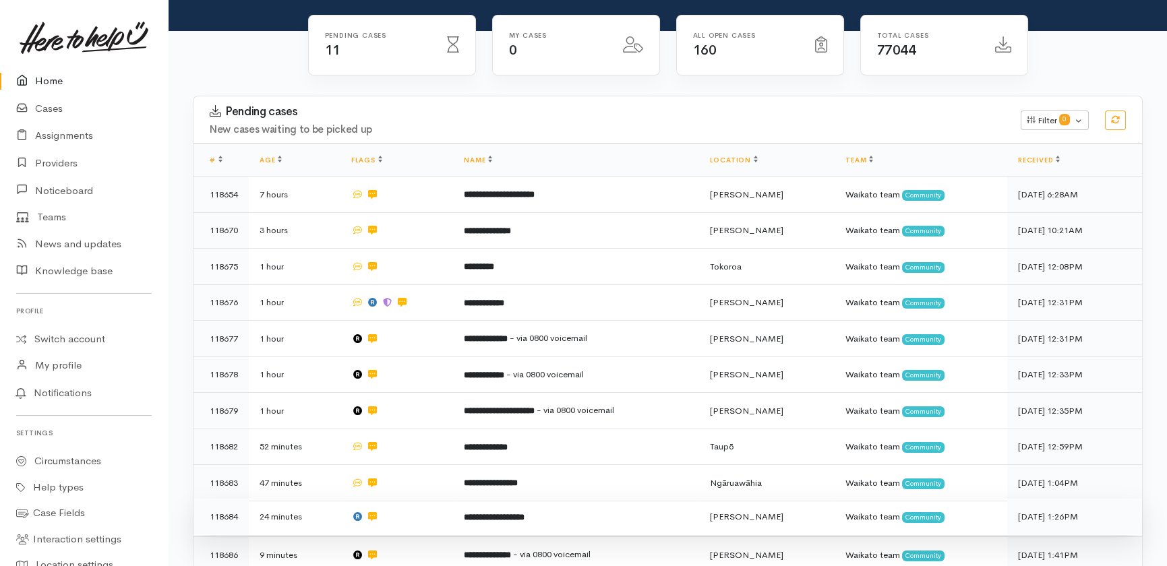
scroll to position [183, 0]
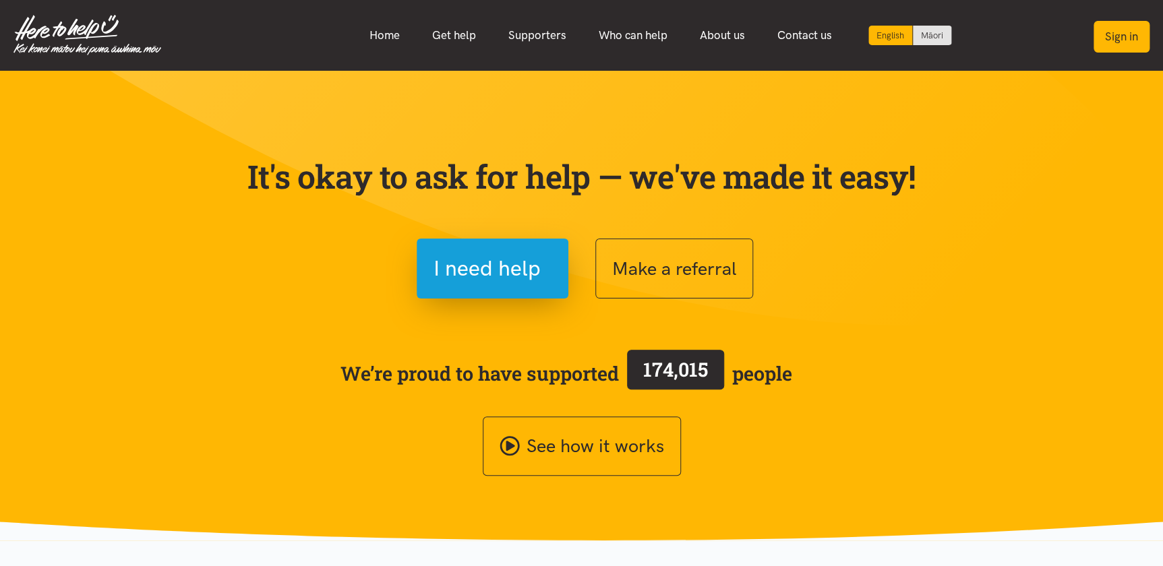
click at [1107, 33] on button "Sign in" at bounding box center [1122, 37] width 56 height 32
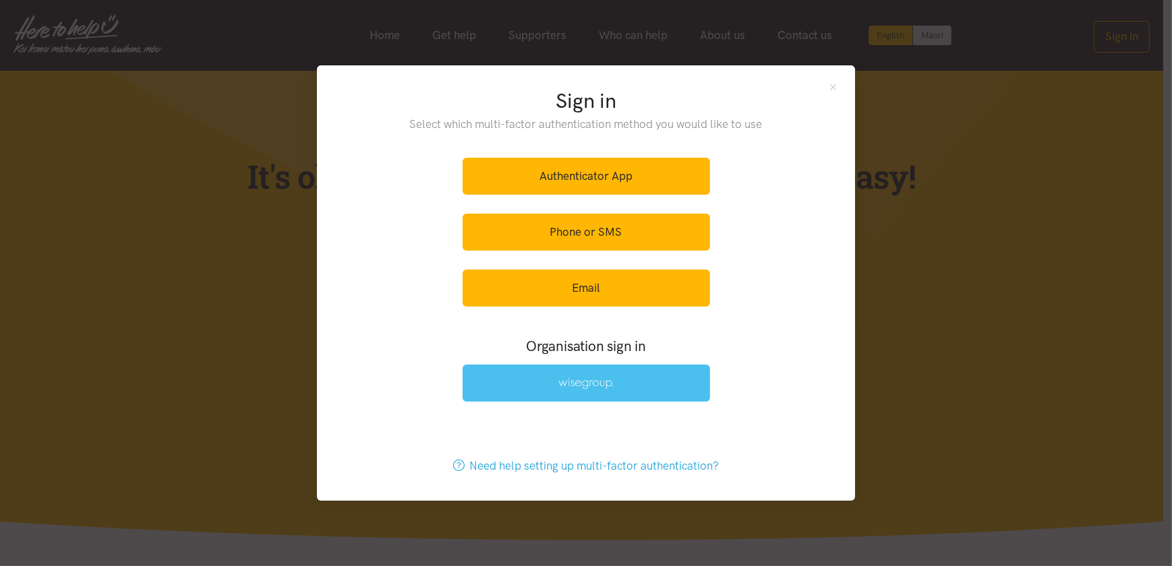
drag, startPoint x: 548, startPoint y: 380, endPoint x: 539, endPoint y: 384, distance: 10.6
click at [549, 380] on link at bounding box center [585, 383] width 247 height 37
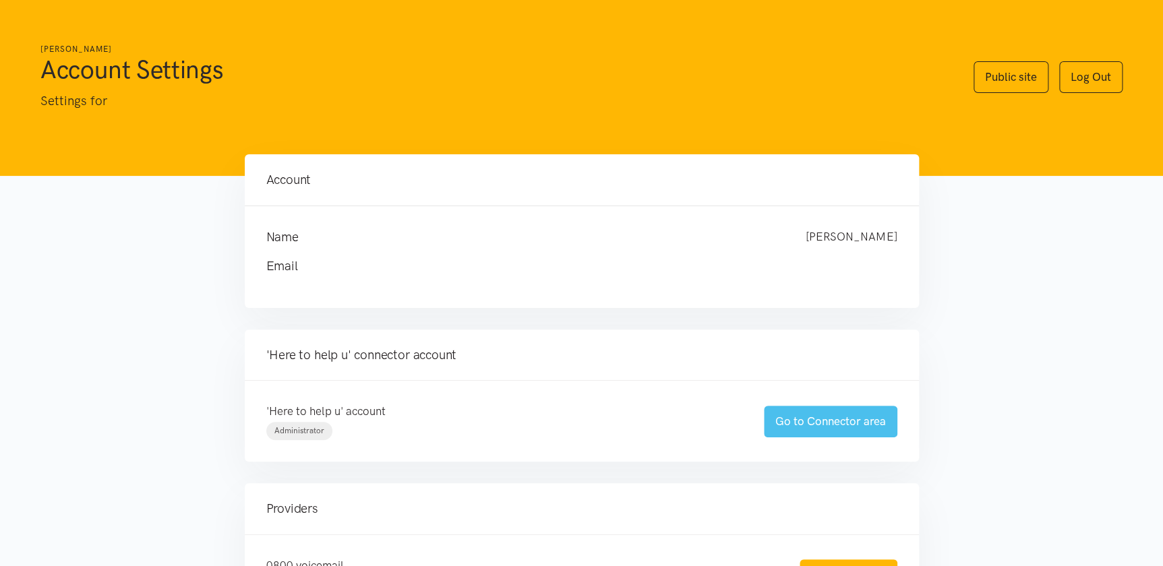
click at [787, 417] on link "Go to Connector area" at bounding box center [830, 422] width 133 height 32
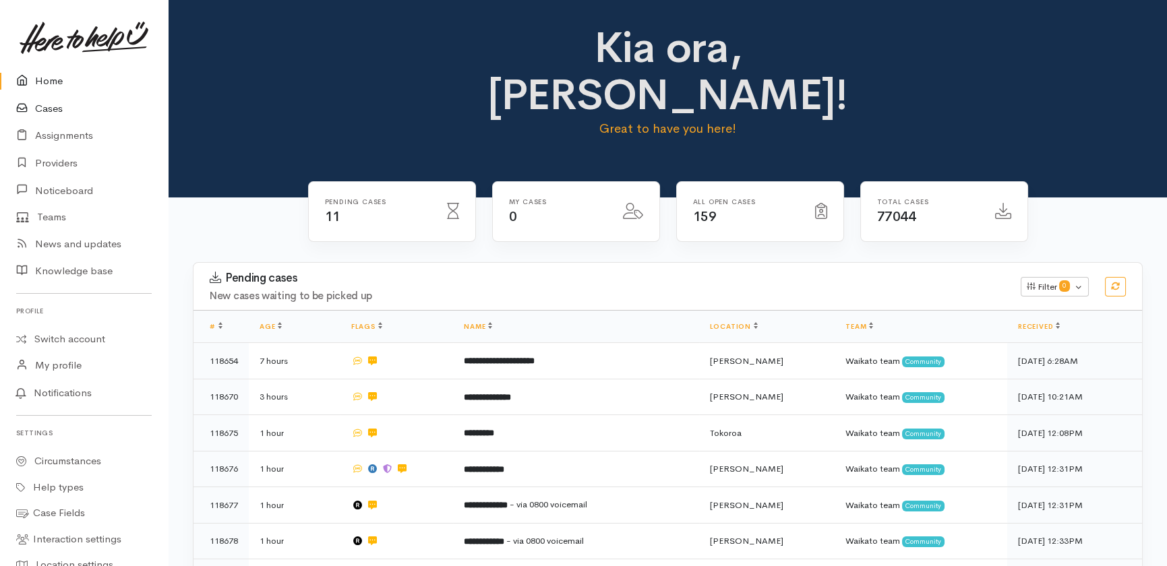
click at [49, 107] on link "Cases" at bounding box center [84, 109] width 168 height 28
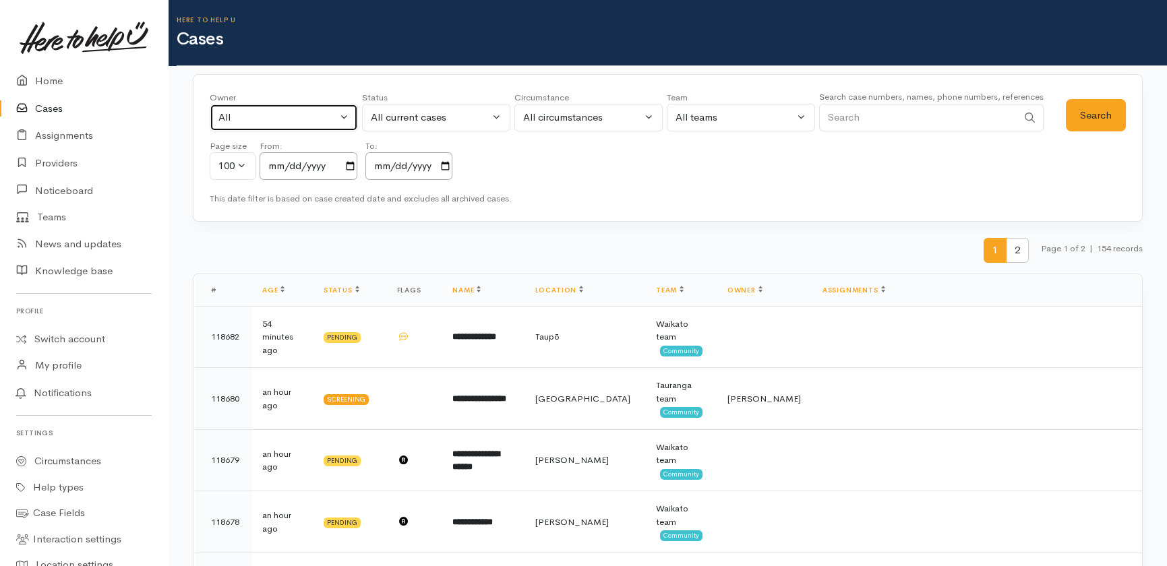
click at [323, 114] on div "All" at bounding box center [277, 118] width 119 height 16
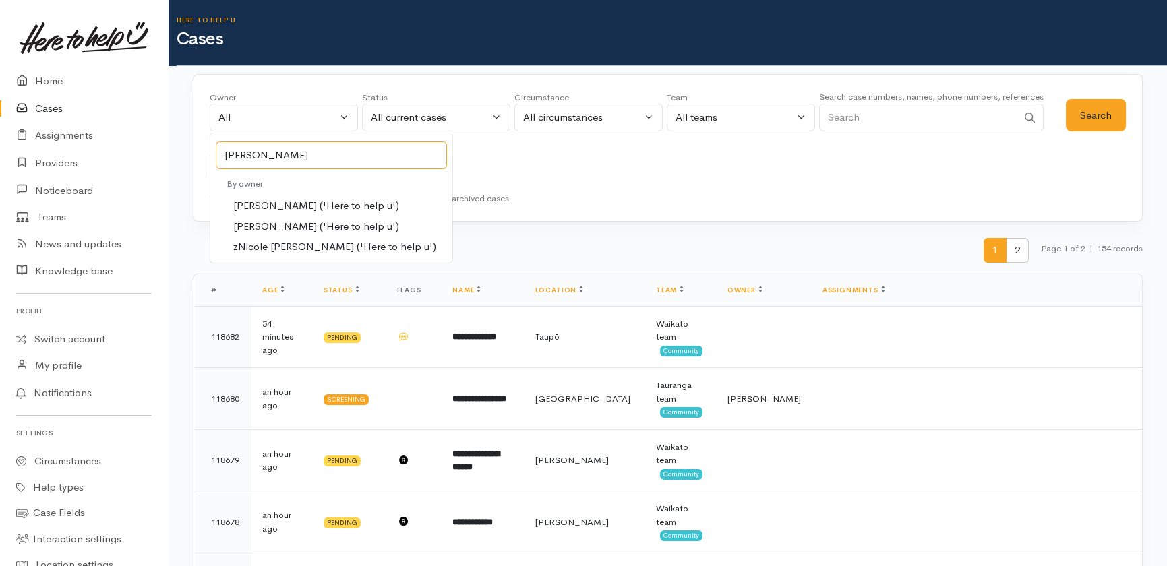
type input "[PERSON_NAME]"
click at [270, 225] on span "[PERSON_NAME] ('Here to help u')" at bounding box center [316, 227] width 166 height 16
select select "2314"
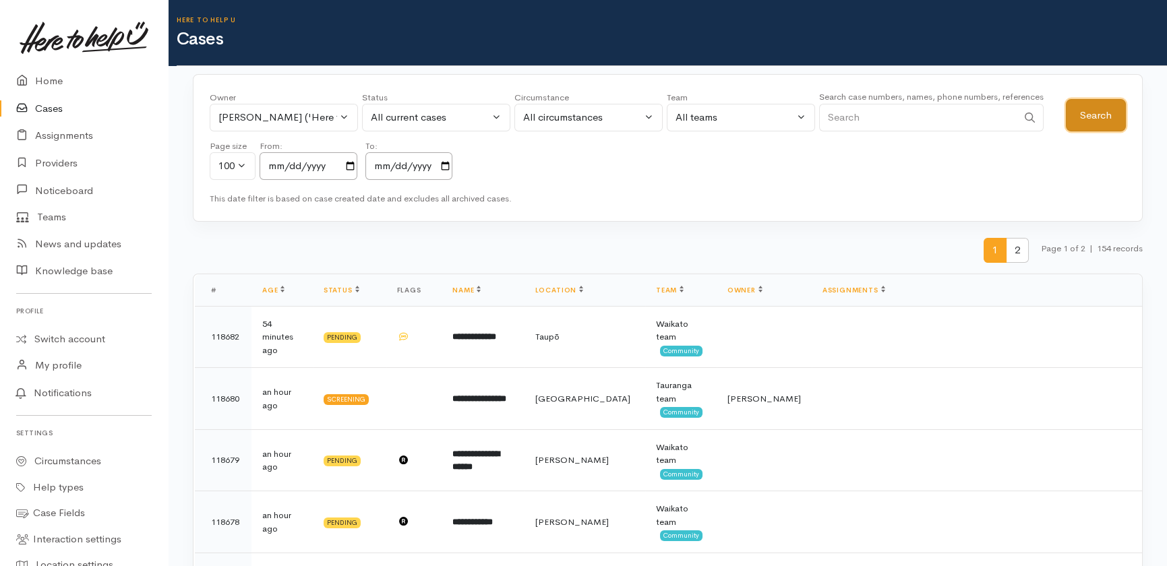
click at [1087, 115] on button "Search" at bounding box center [1096, 115] width 60 height 33
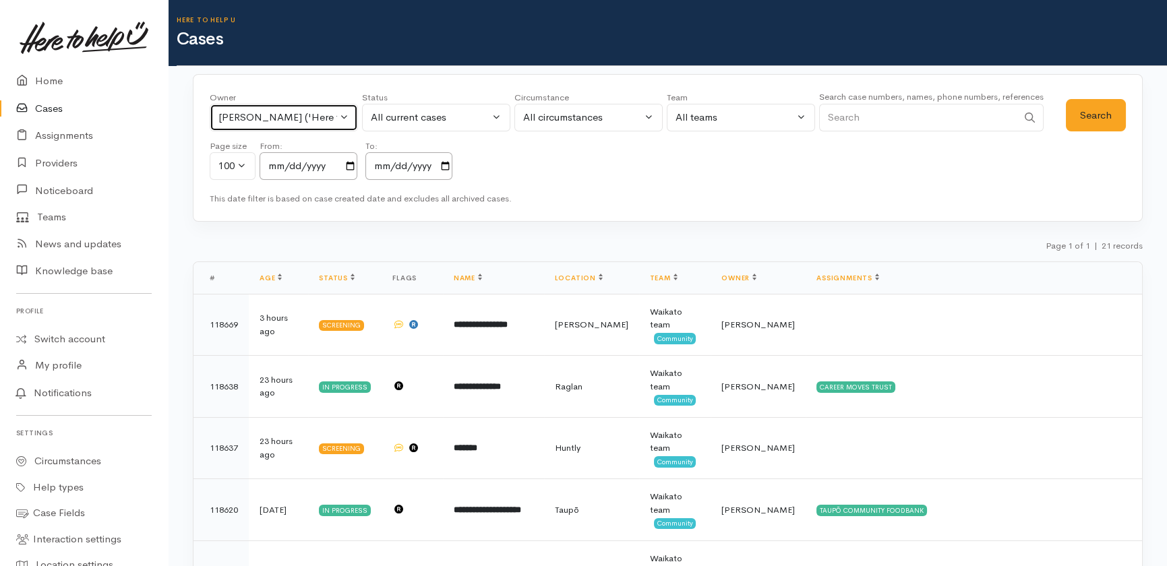
click at [342, 117] on button "[PERSON_NAME] ('Here to help u')" at bounding box center [284, 118] width 148 height 28
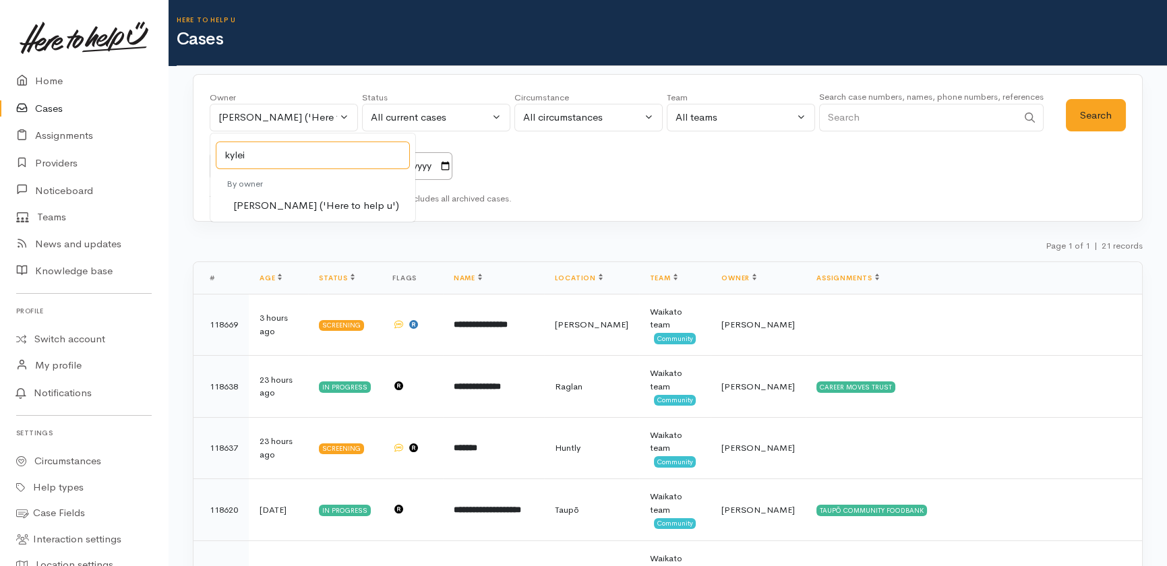
type input "kylei"
click at [278, 204] on span "[PERSON_NAME] ('Here to help u')" at bounding box center [316, 206] width 166 height 16
select select "1759"
click at [1090, 115] on button "Search" at bounding box center [1096, 115] width 60 height 33
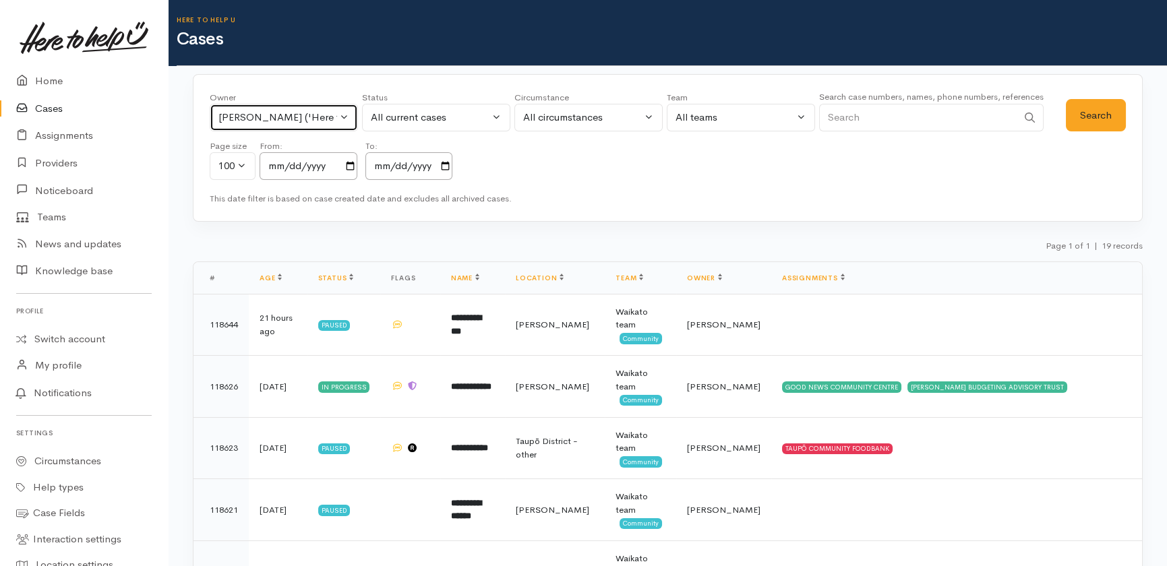
click at [346, 112] on button "[PERSON_NAME] ('Here to help u')" at bounding box center [284, 118] width 148 height 28
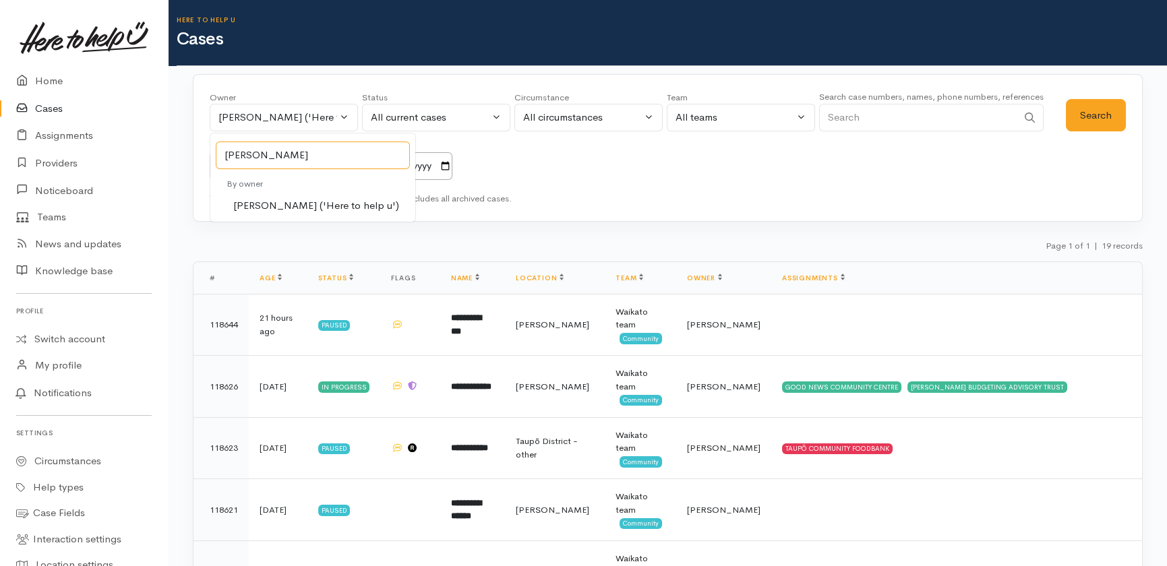
type input "[PERSON_NAME]"
drag, startPoint x: 270, startPoint y: 205, endPoint x: 278, endPoint y: 208, distance: 9.2
click at [270, 204] on span "[PERSON_NAME] ('Here to help u')" at bounding box center [316, 206] width 166 height 16
select select "1463"
click at [1106, 121] on button "Search" at bounding box center [1096, 115] width 60 height 33
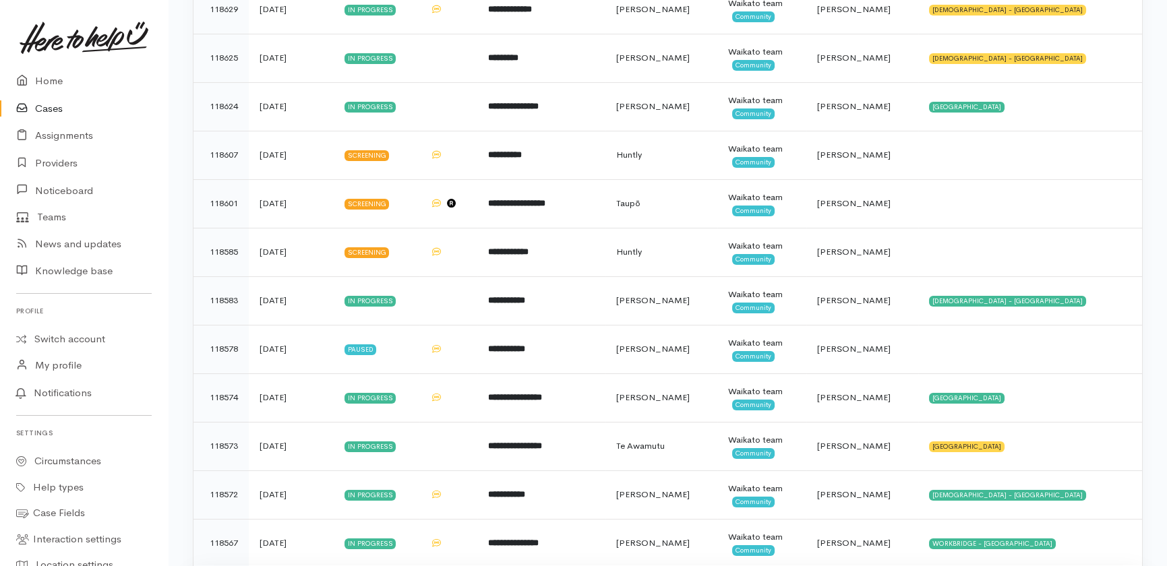
scroll to position [184, 0]
